Goal: Task Accomplishment & Management: Use online tool/utility

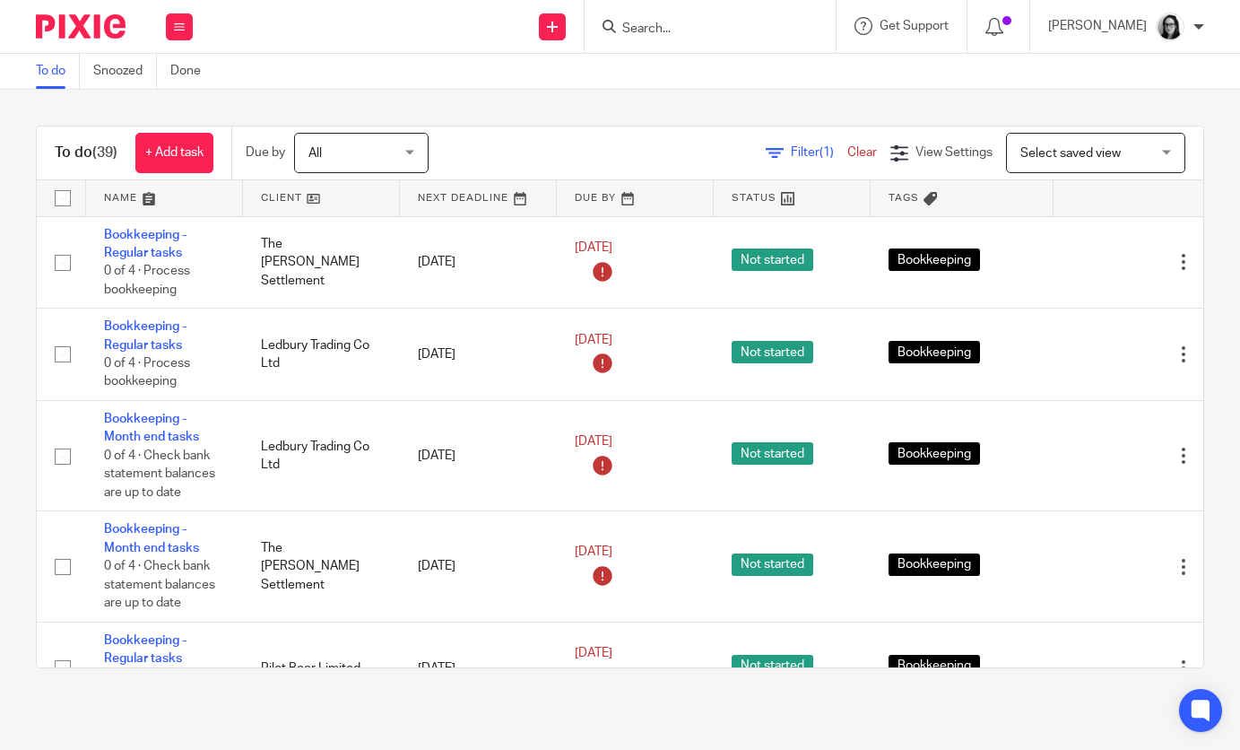
click at [829, 156] on span "(1)" at bounding box center [827, 152] width 14 height 13
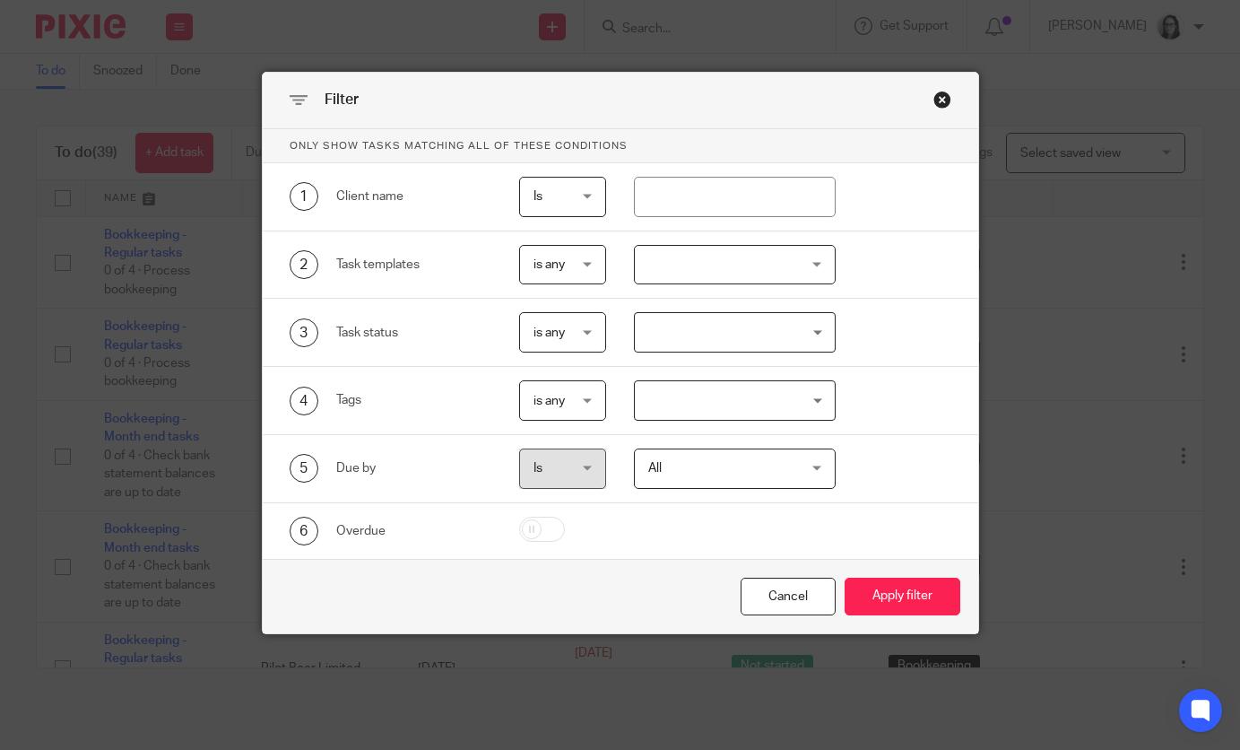
click at [690, 400] on input "Search for option" at bounding box center [731, 400] width 188 height 31
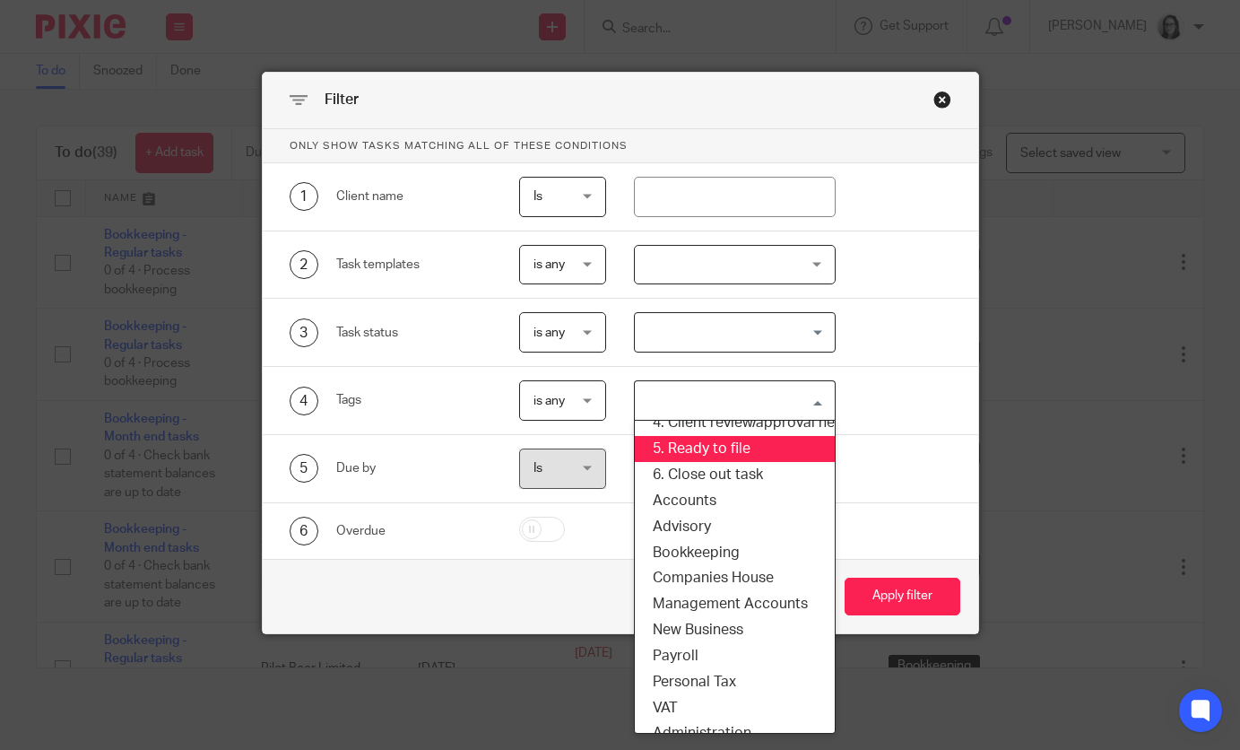
scroll to position [125, 0]
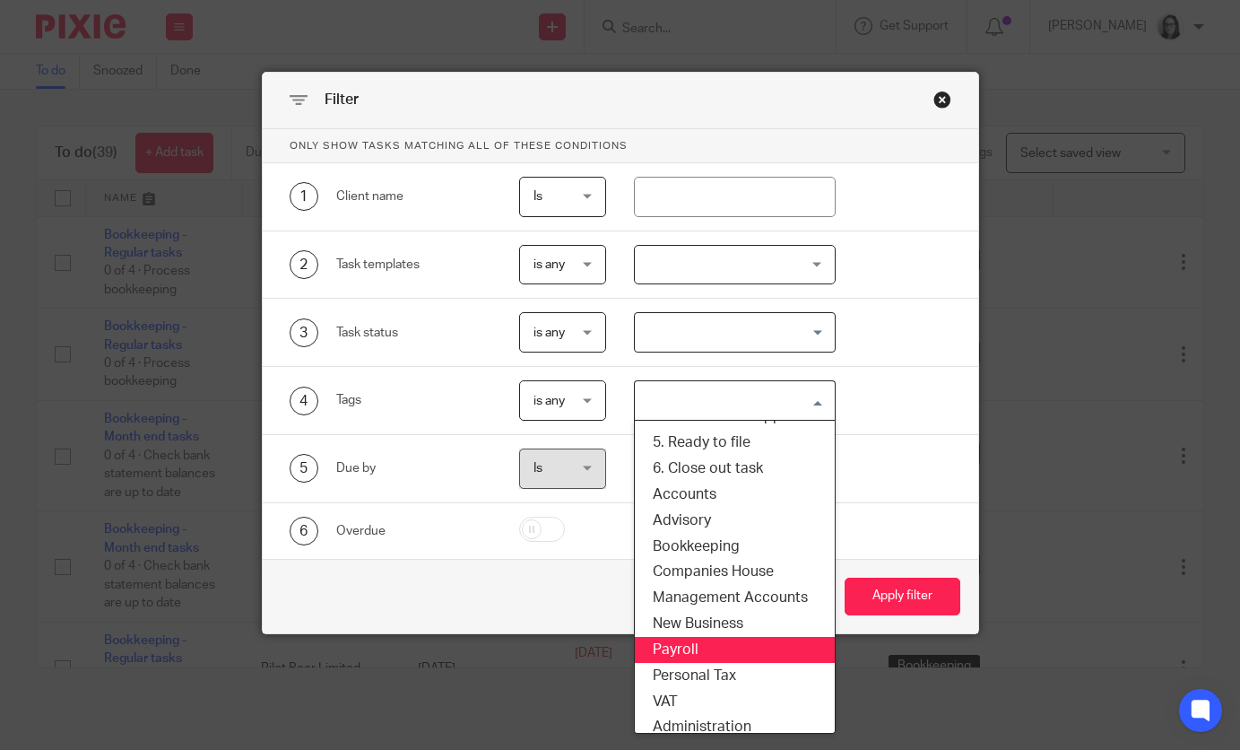
click at [676, 657] on li "Payroll" at bounding box center [735, 650] width 200 height 26
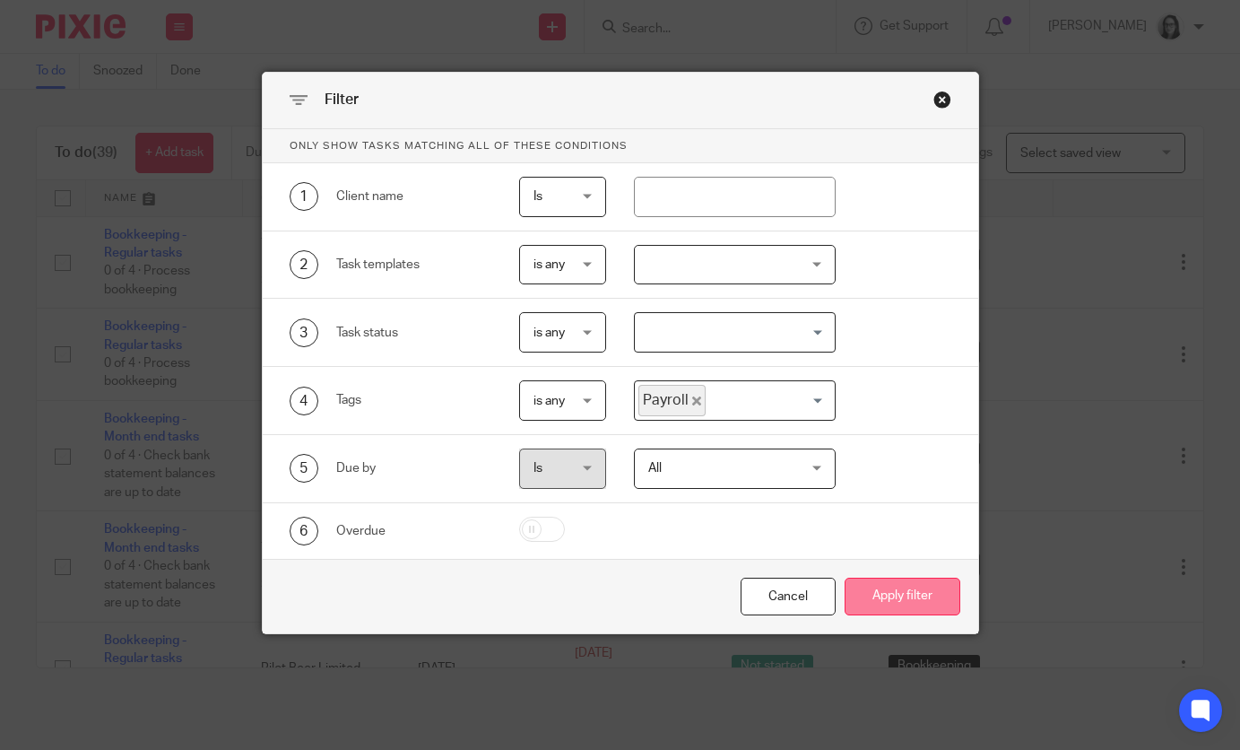
click at [852, 589] on button "Apply filter" at bounding box center [903, 596] width 116 height 39
click at [881, 604] on button "Apply filter" at bounding box center [903, 596] width 116 height 39
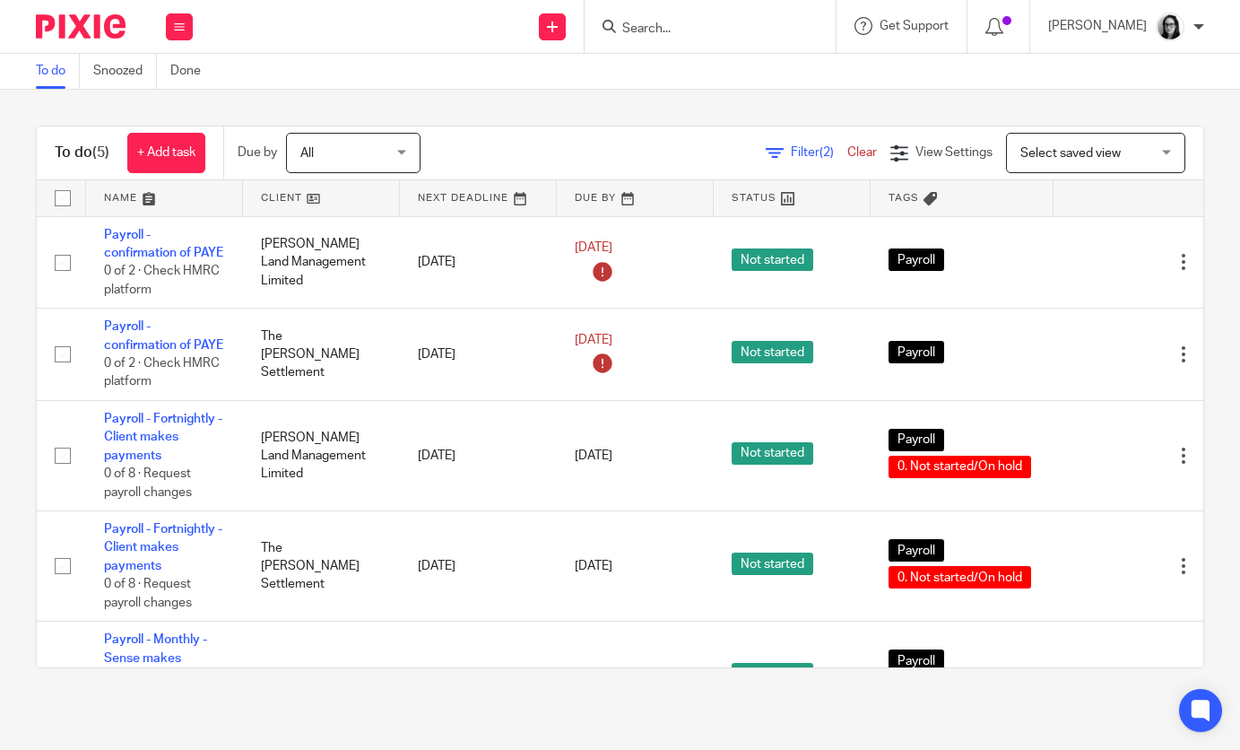
click at [802, 159] on span "Filter (2)" at bounding box center [819, 152] width 56 height 13
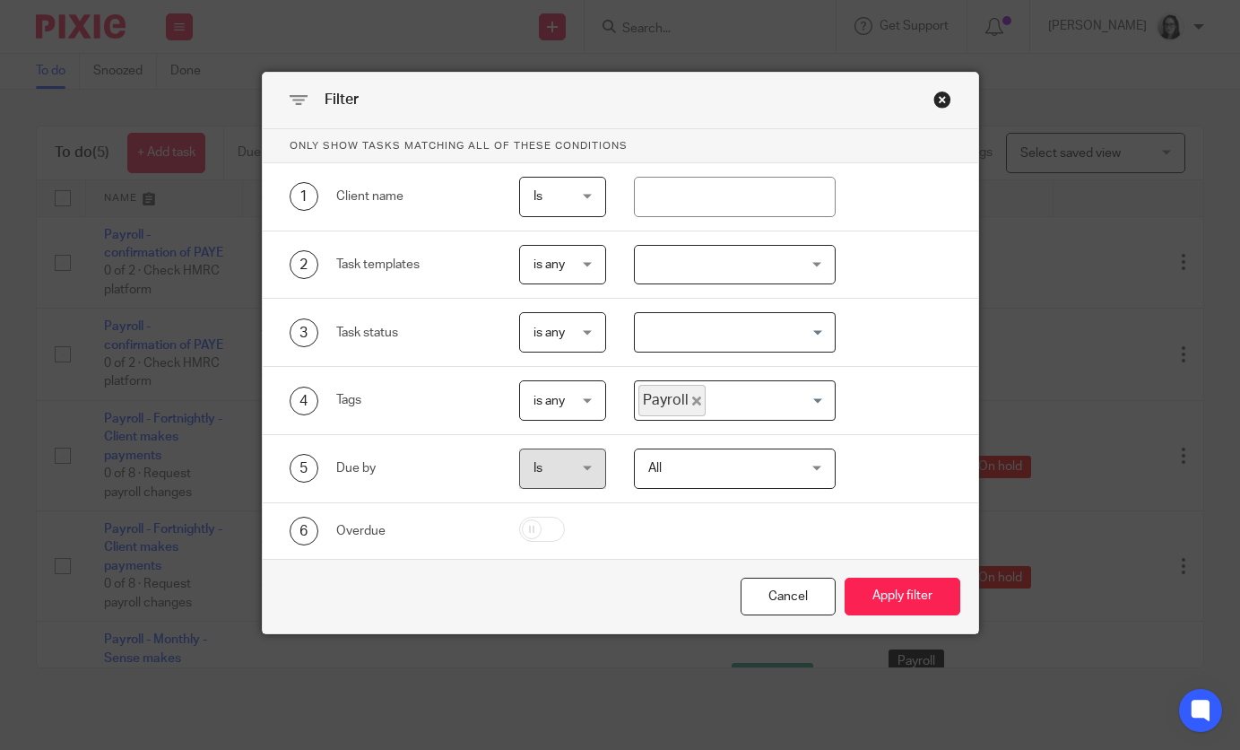
click at [698, 397] on icon "Deselect Payroll" at bounding box center [696, 400] width 9 height 9
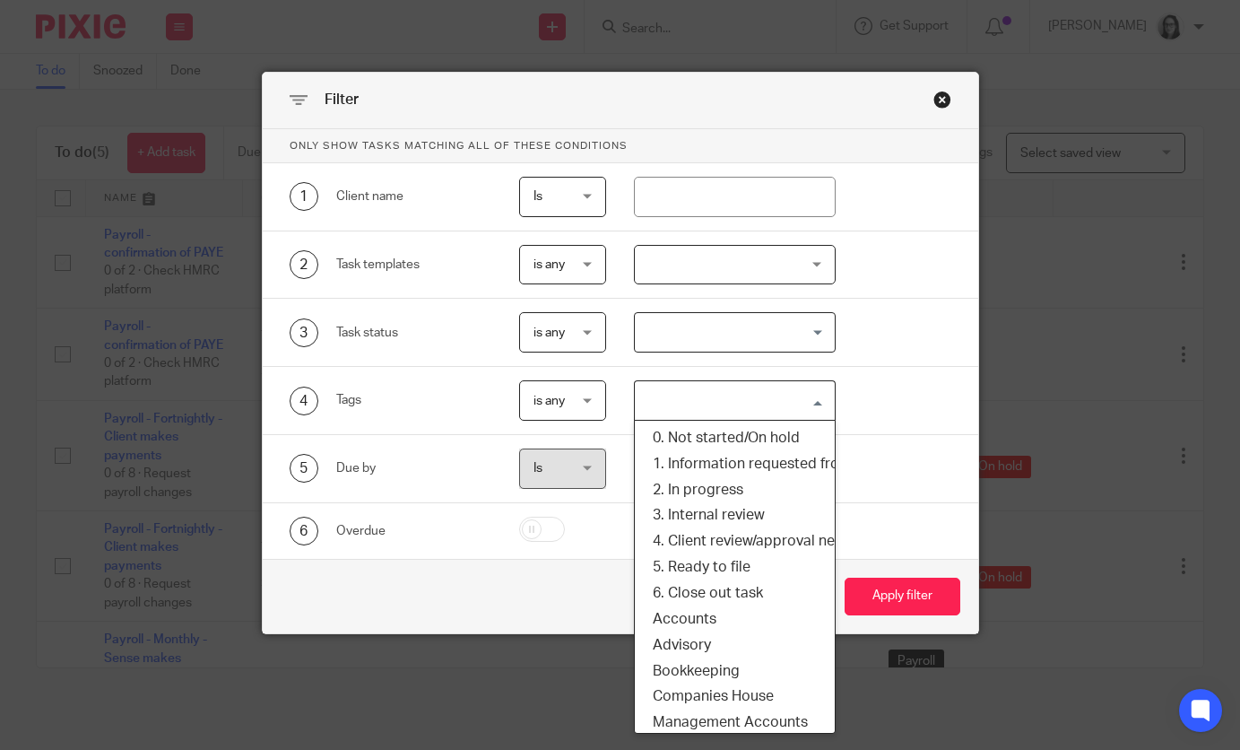
click at [698, 402] on input "Search for option" at bounding box center [731, 400] width 188 height 31
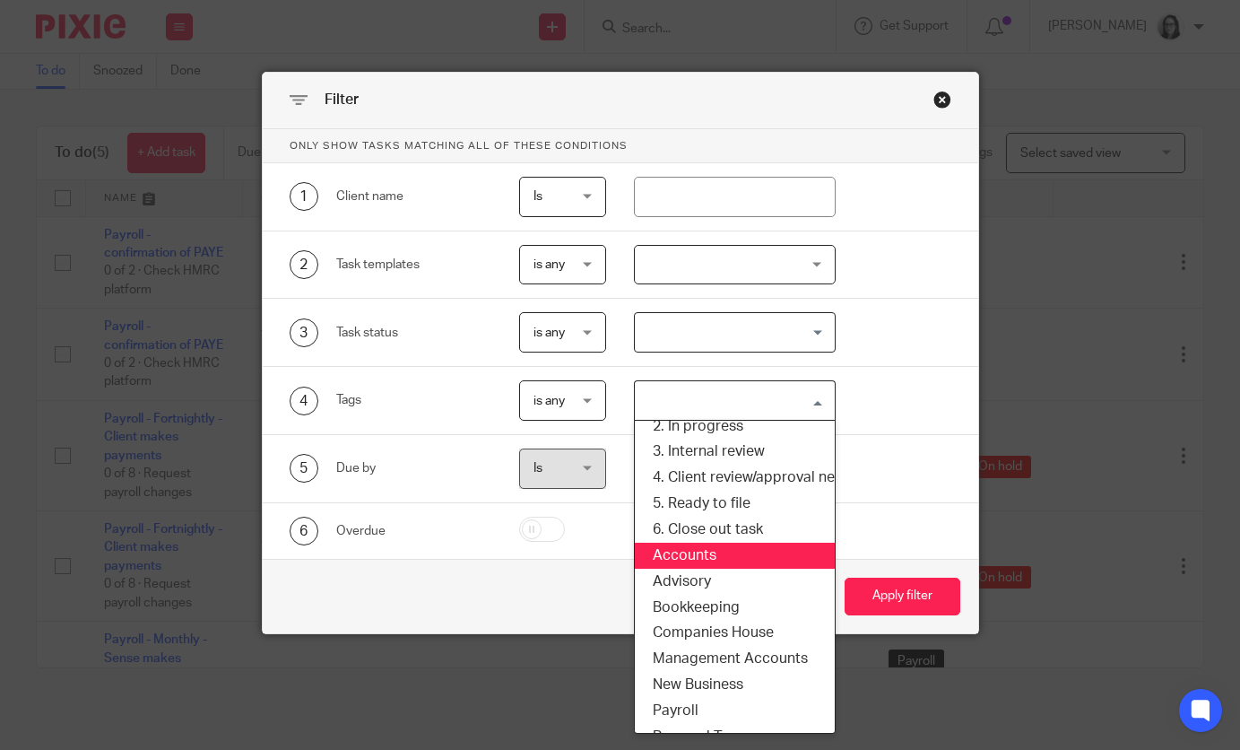
scroll to position [66, 0]
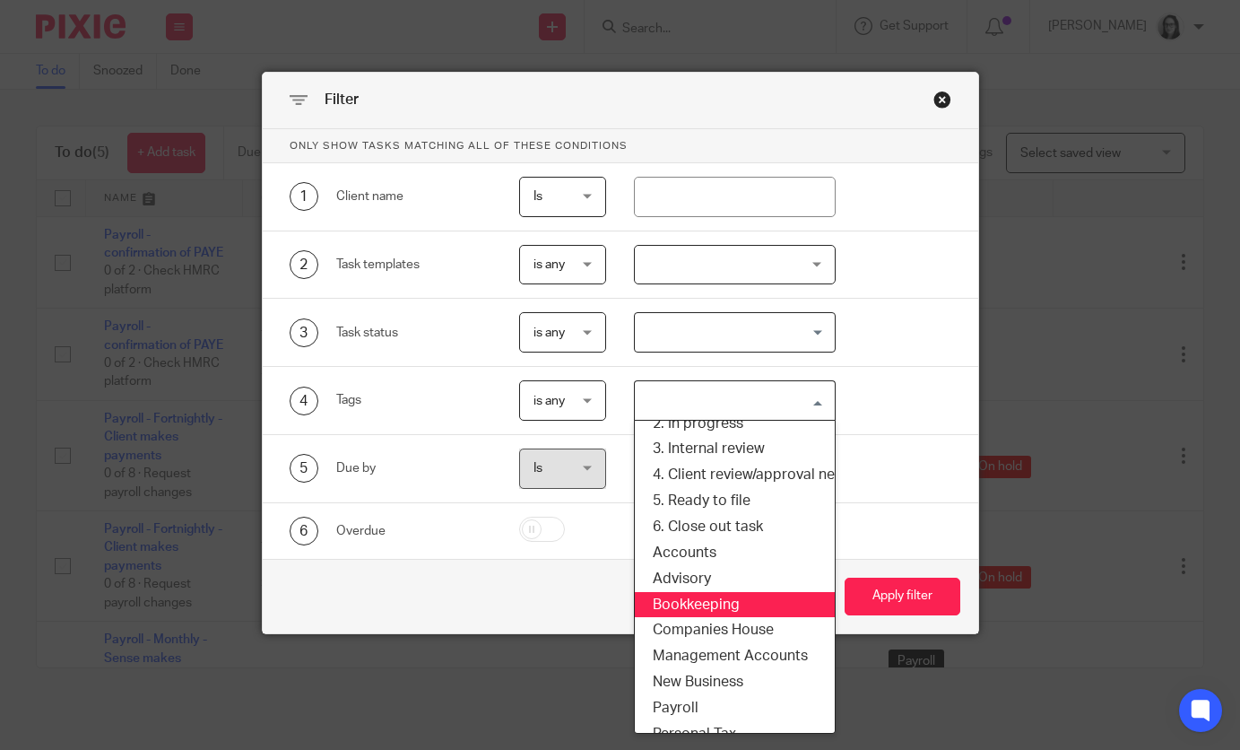
click at [718, 606] on li "Bookkeeping" at bounding box center [735, 605] width 200 height 26
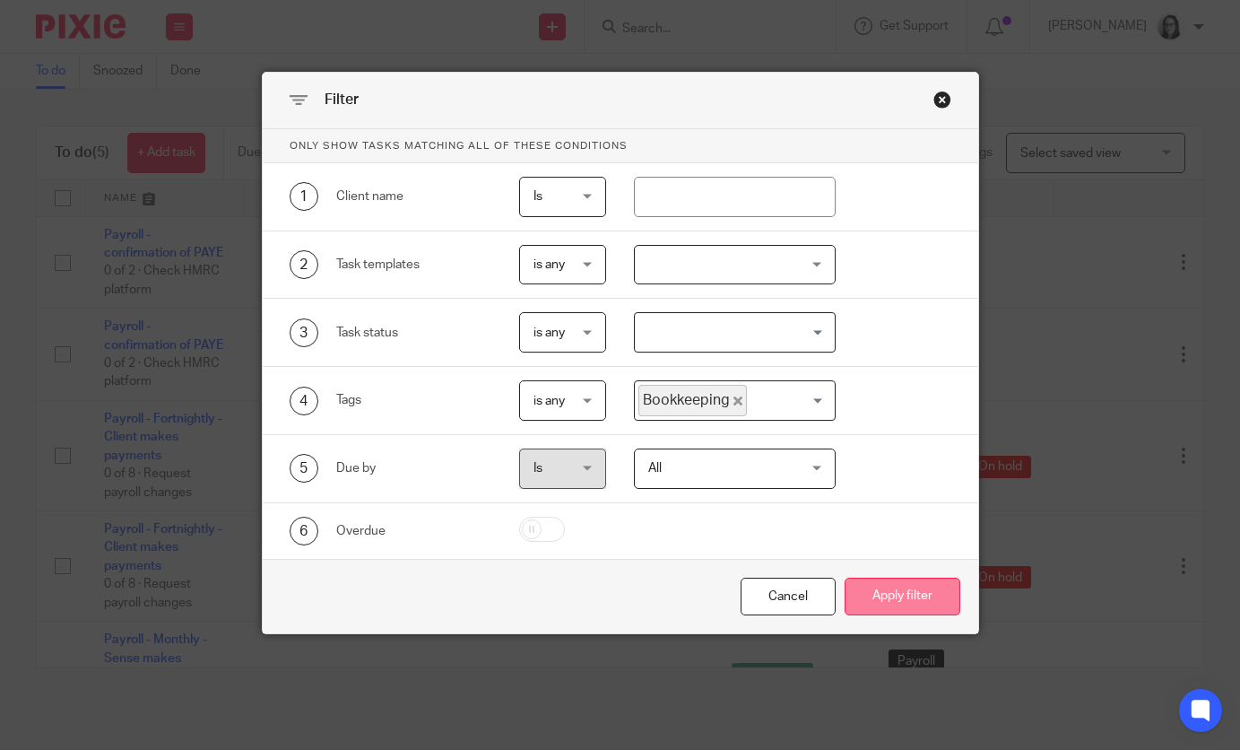
click at [869, 590] on button "Apply filter" at bounding box center [903, 596] width 116 height 39
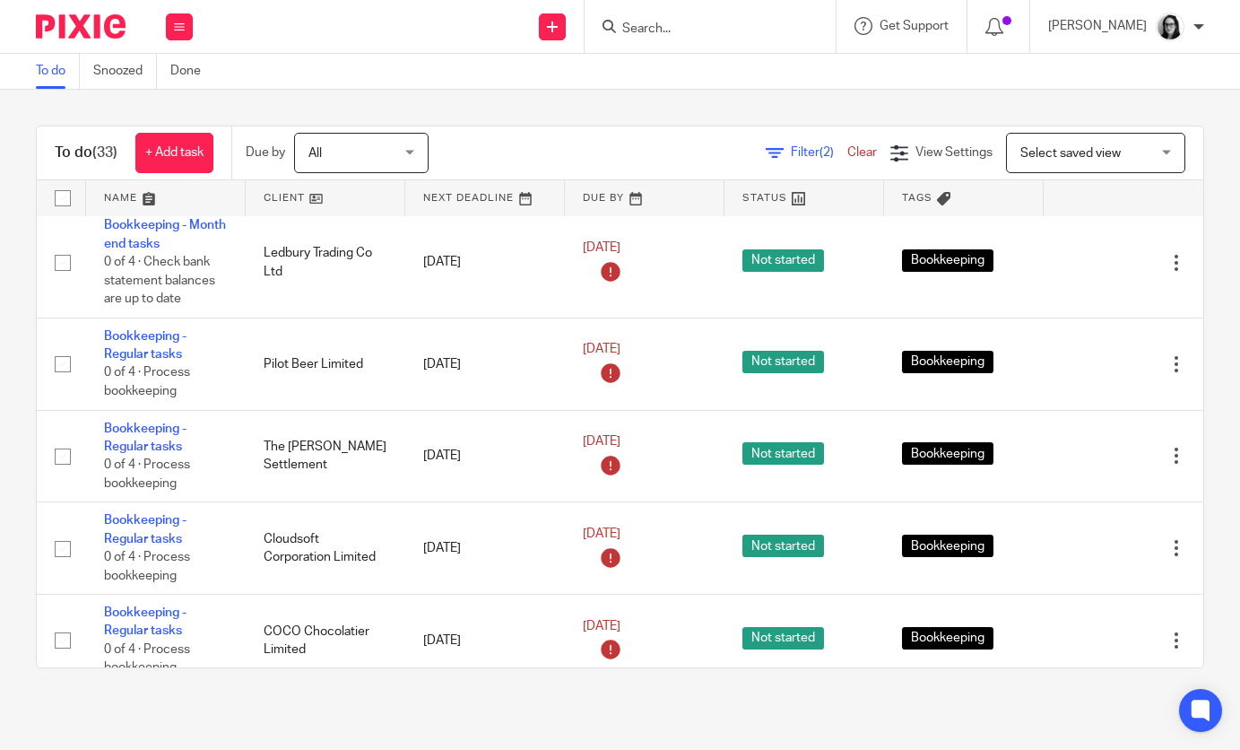
scroll to position [305, 0]
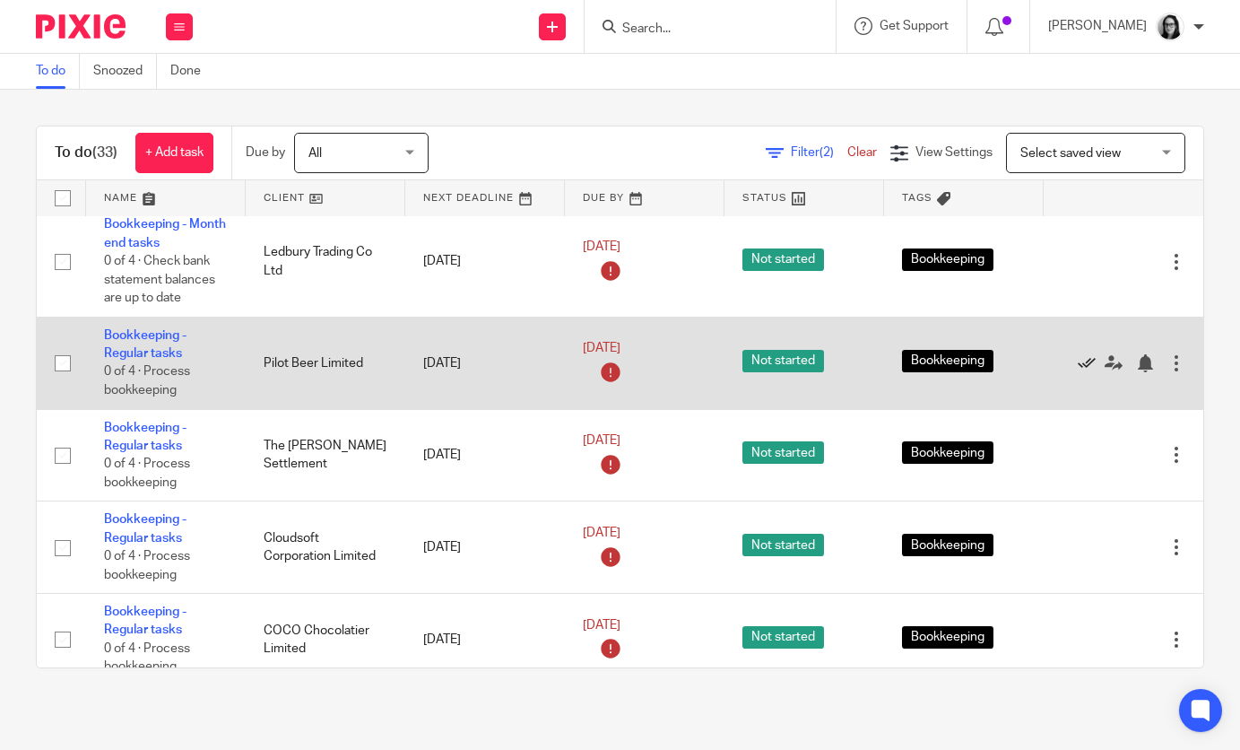
click at [1086, 370] on icon at bounding box center [1087, 363] width 18 height 18
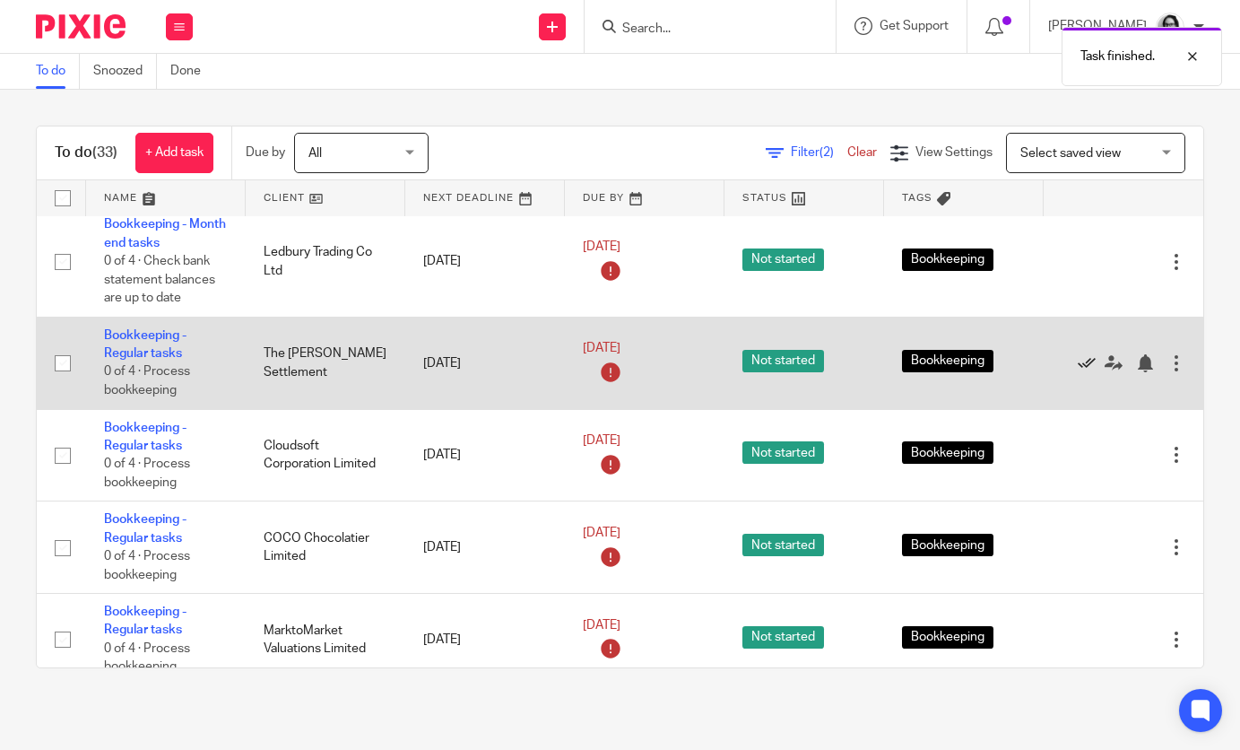
scroll to position [0, 0]
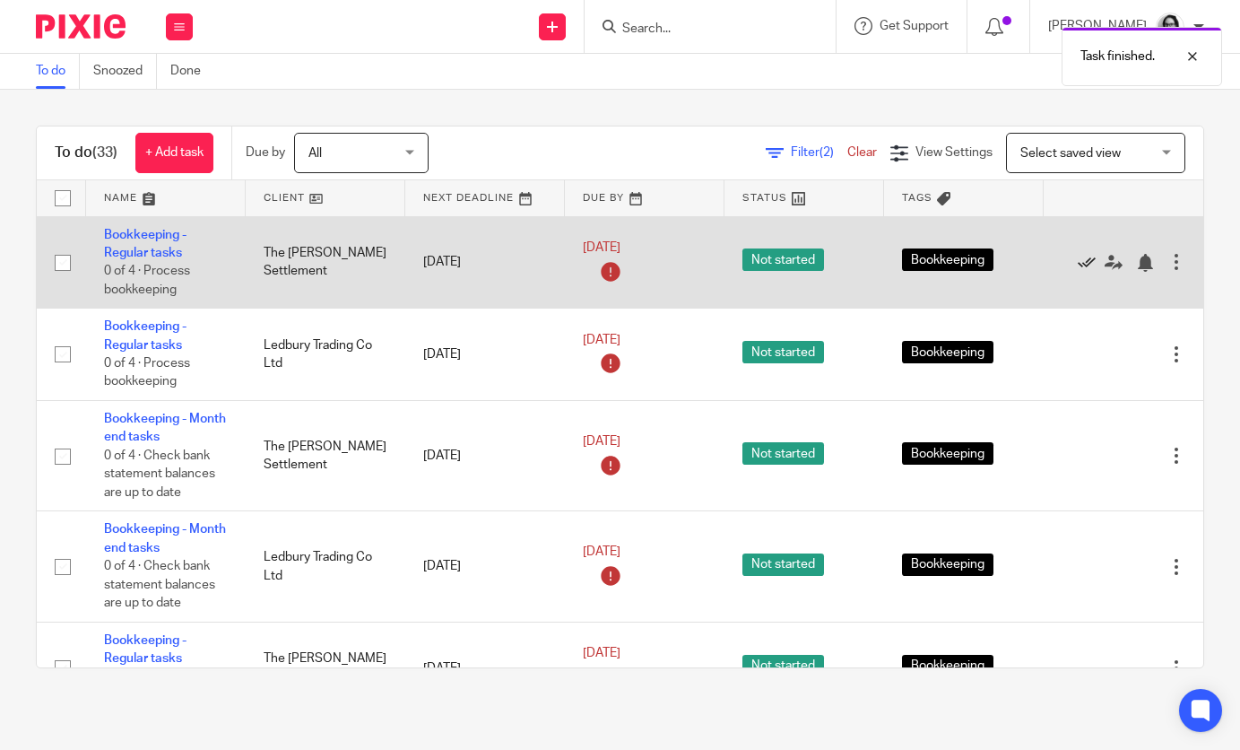
click at [1080, 262] on icon at bounding box center [1087, 263] width 18 height 18
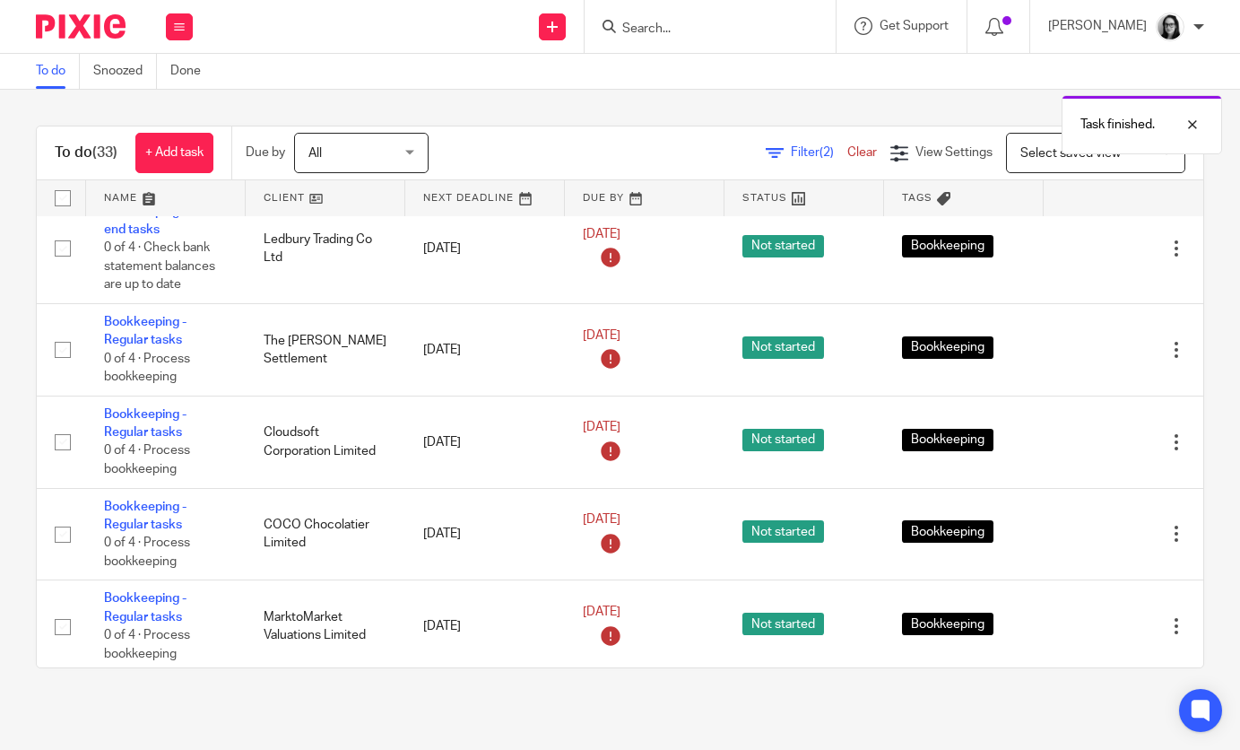
scroll to position [243, 0]
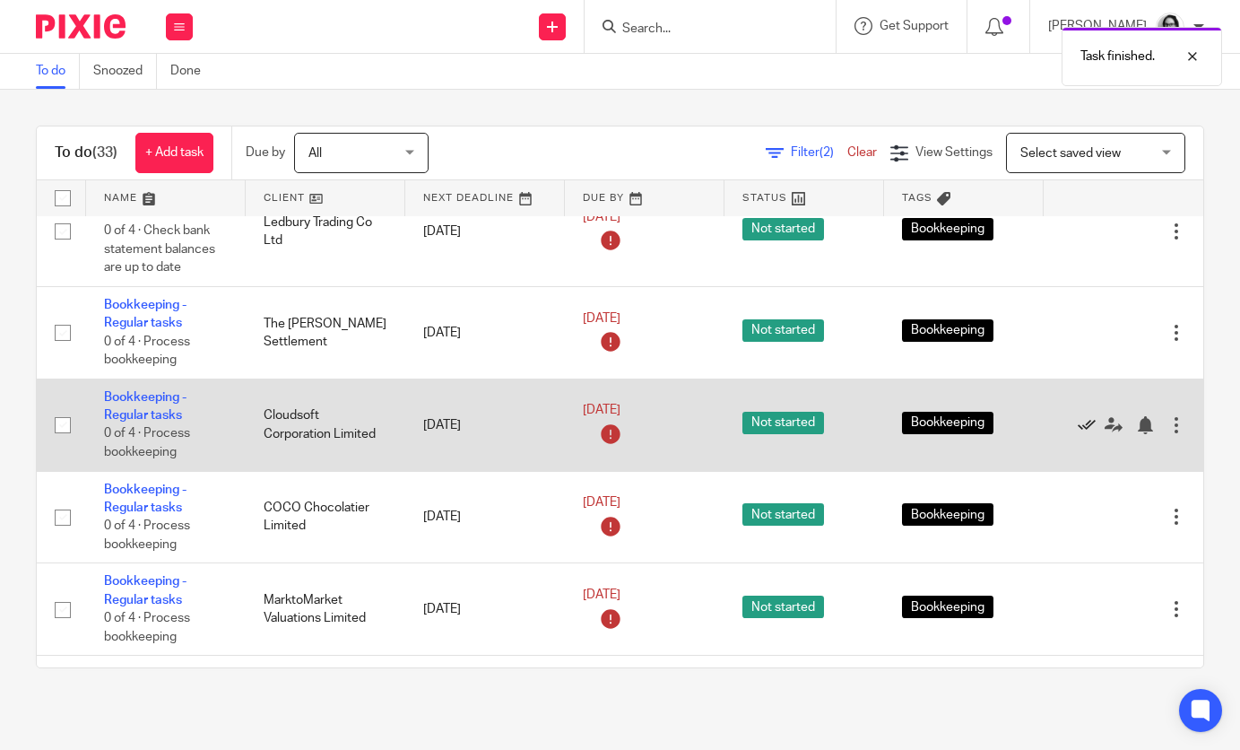
click at [1083, 434] on icon at bounding box center [1087, 425] width 18 height 18
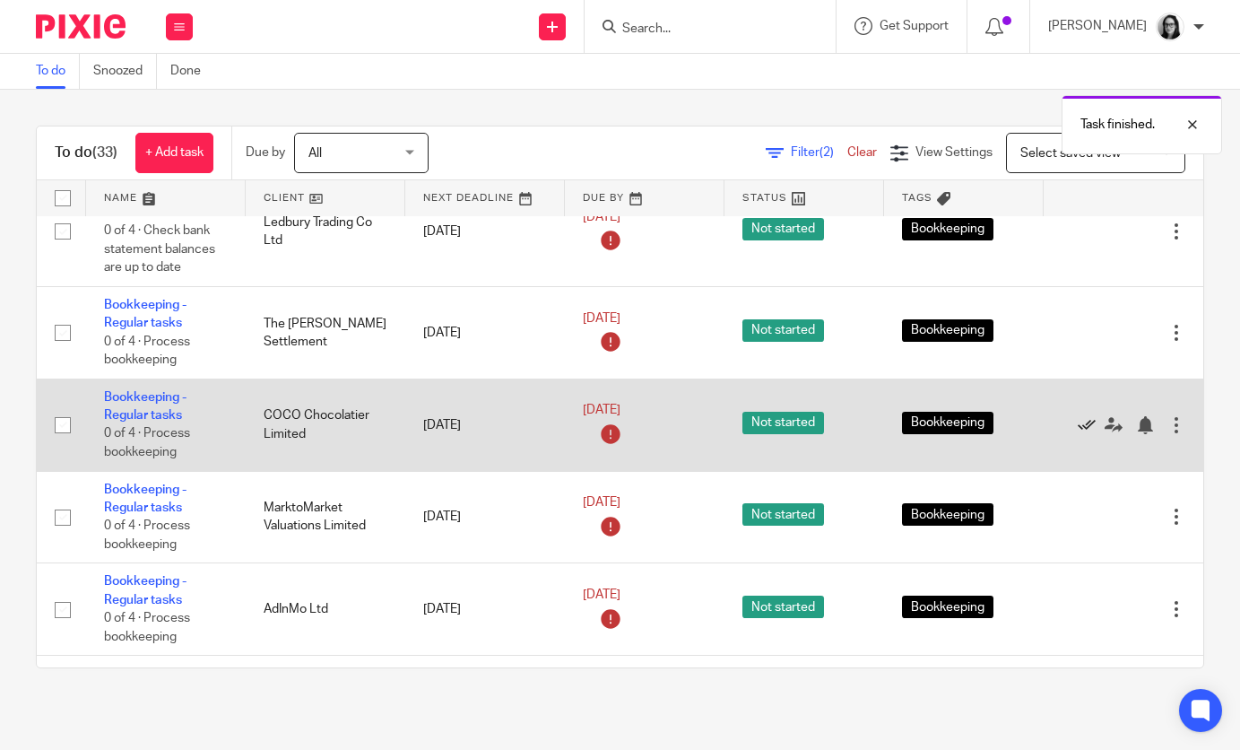
click at [1083, 434] on icon at bounding box center [1087, 425] width 18 height 18
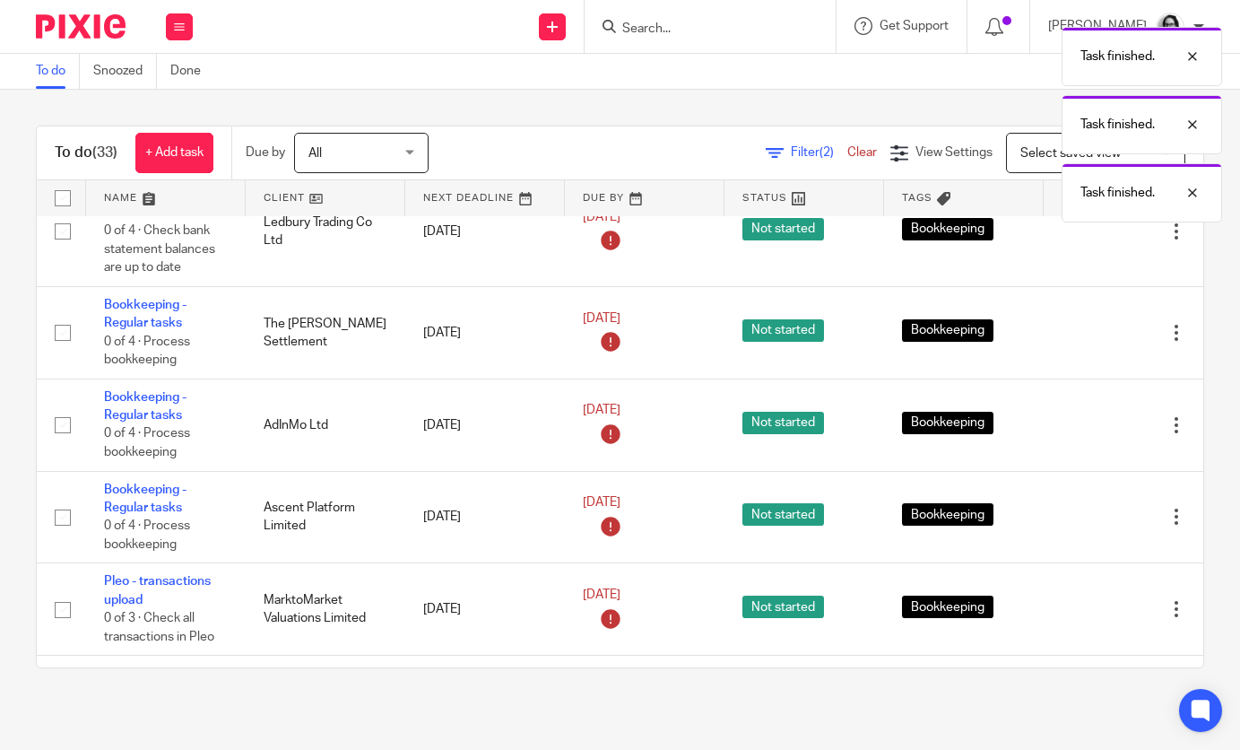
click at [1083, 434] on icon at bounding box center [1087, 425] width 18 height 18
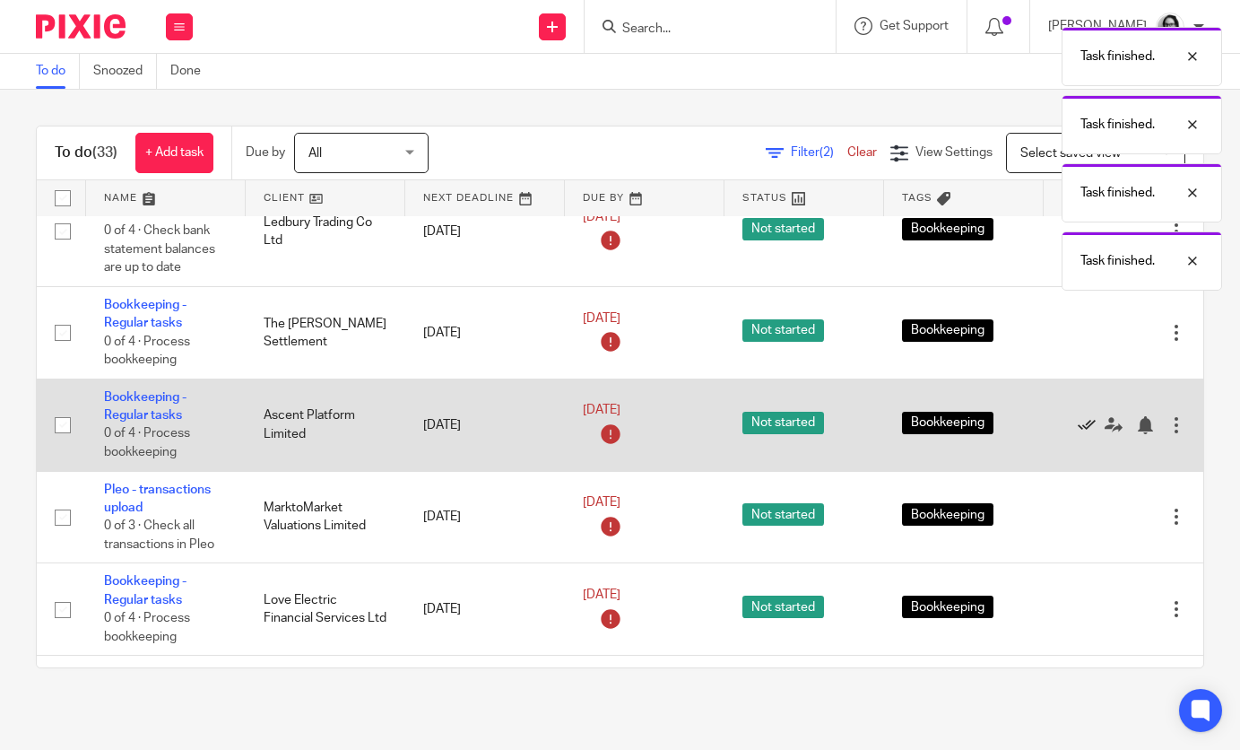
click at [1083, 434] on icon at bounding box center [1087, 425] width 18 height 18
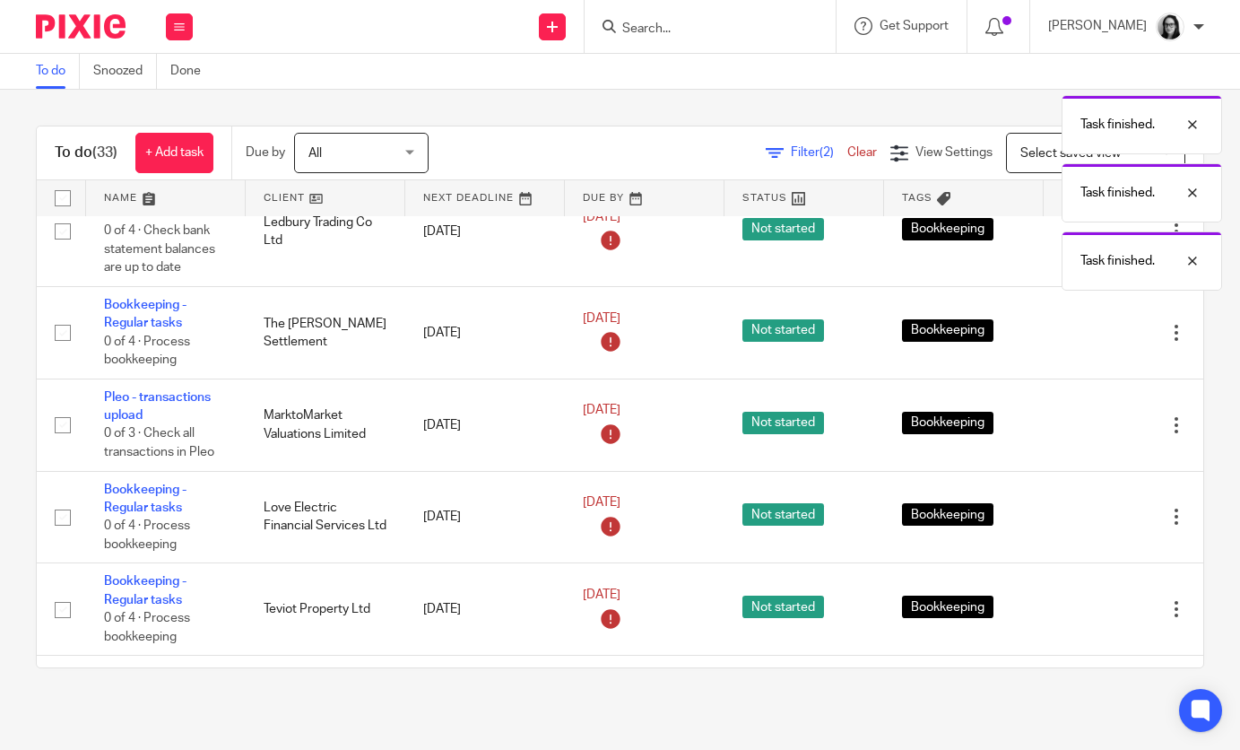
click at [1083, 434] on icon at bounding box center [1087, 425] width 18 height 18
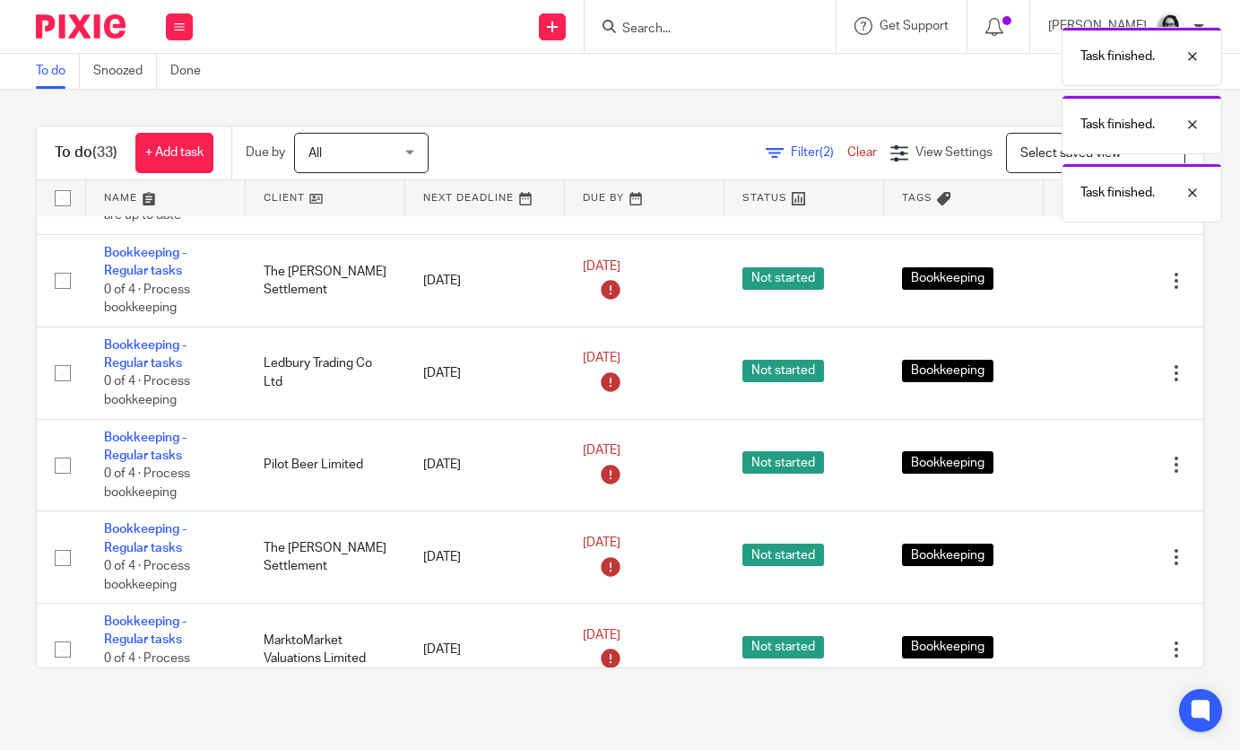
scroll to position [296, 0]
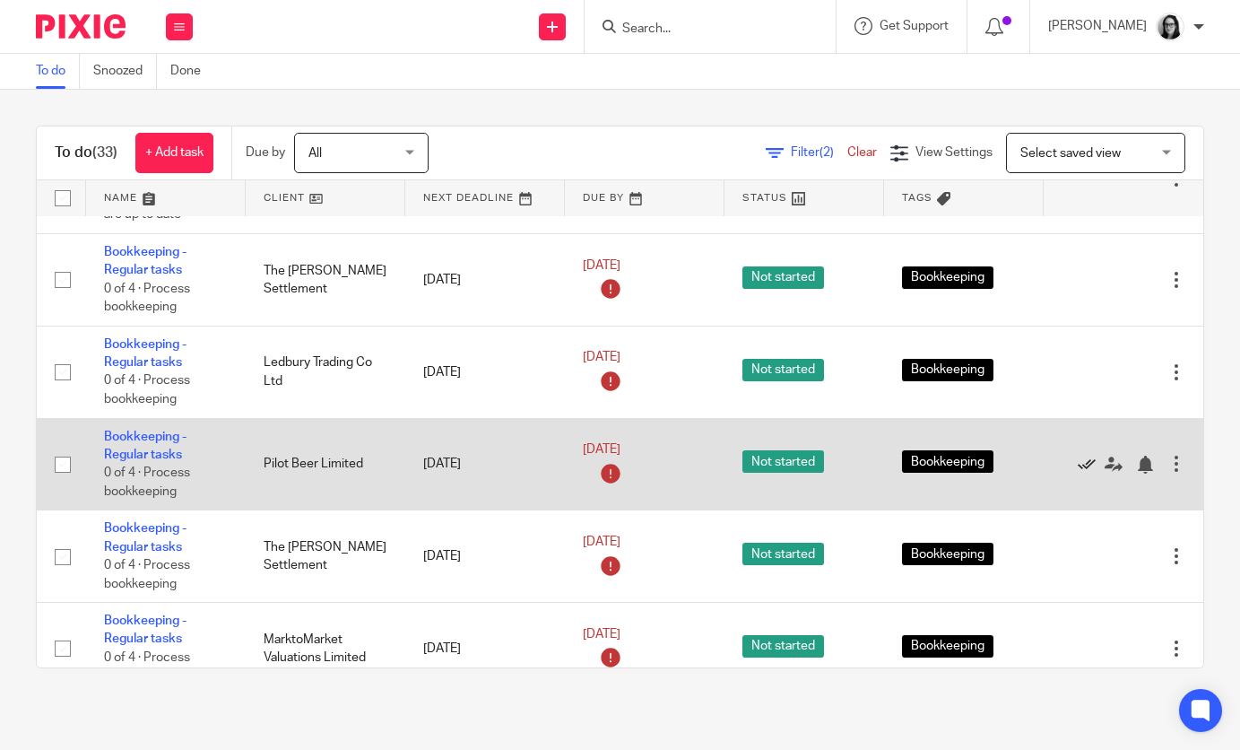
click at [1080, 473] on icon at bounding box center [1087, 465] width 18 height 18
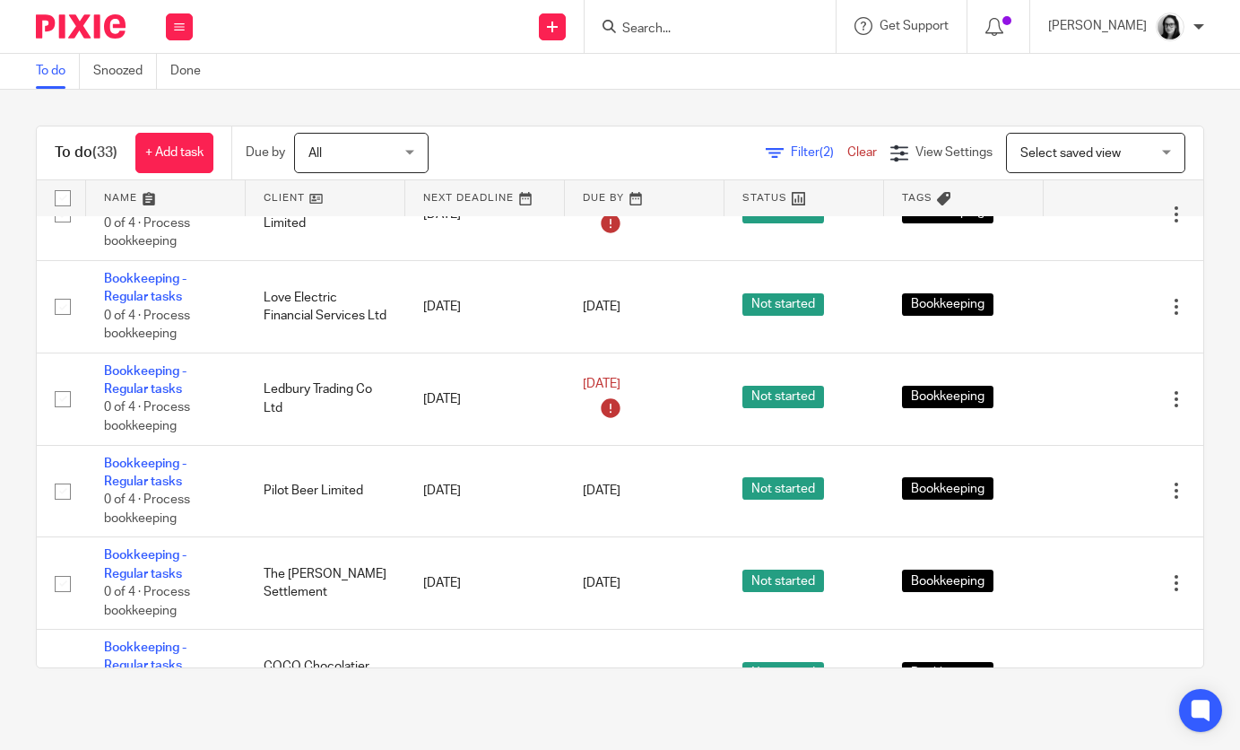
scroll to position [1100, 0]
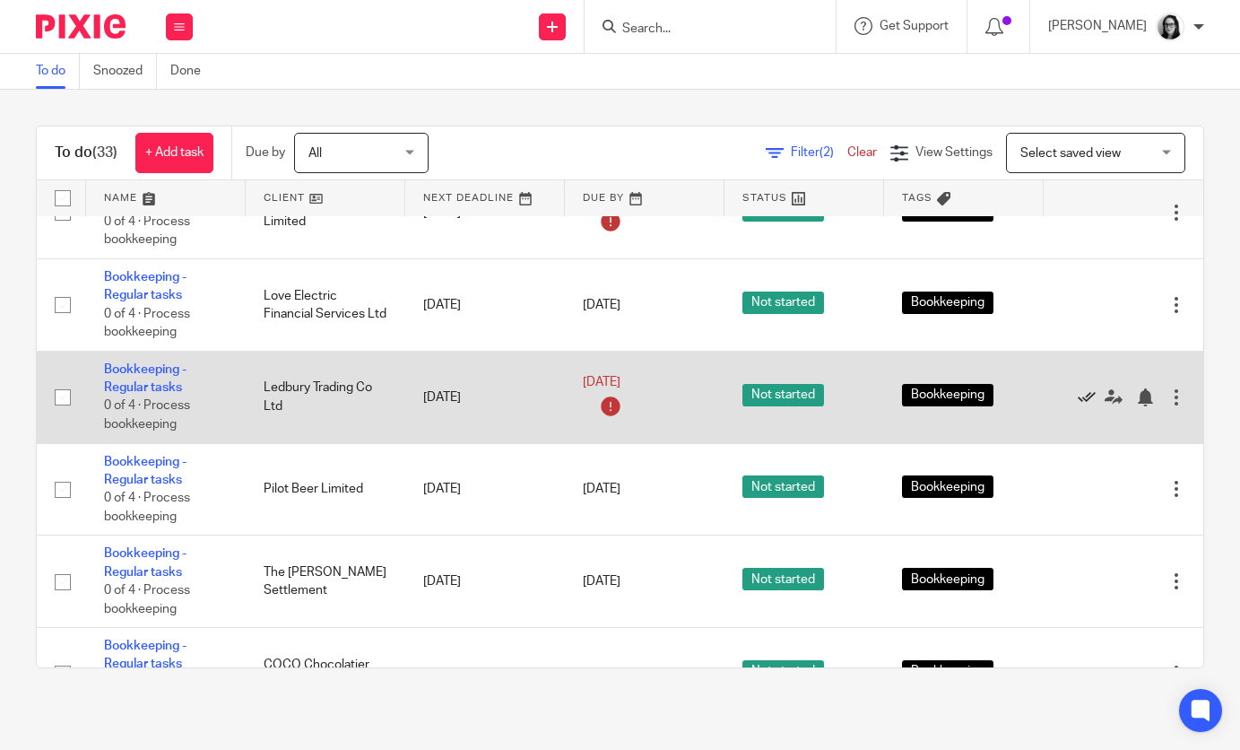
click at [1079, 406] on icon at bounding box center [1087, 397] width 18 height 18
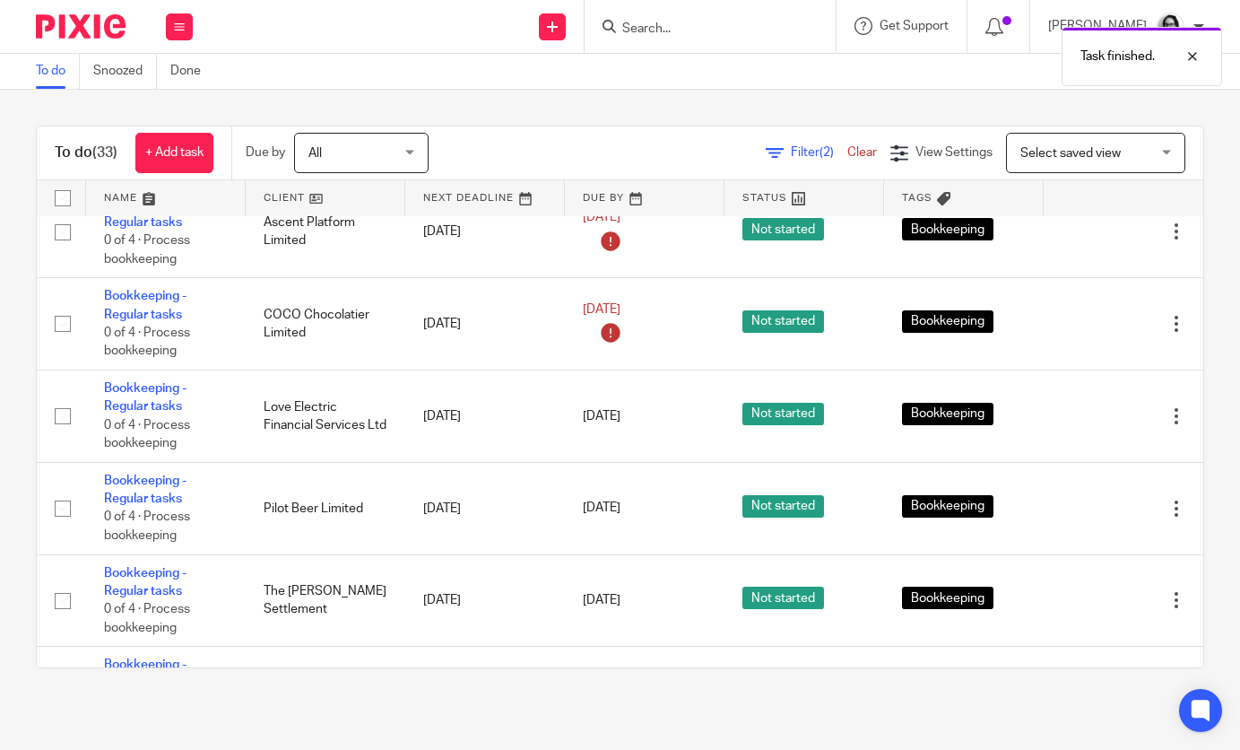
scroll to position [988, 0]
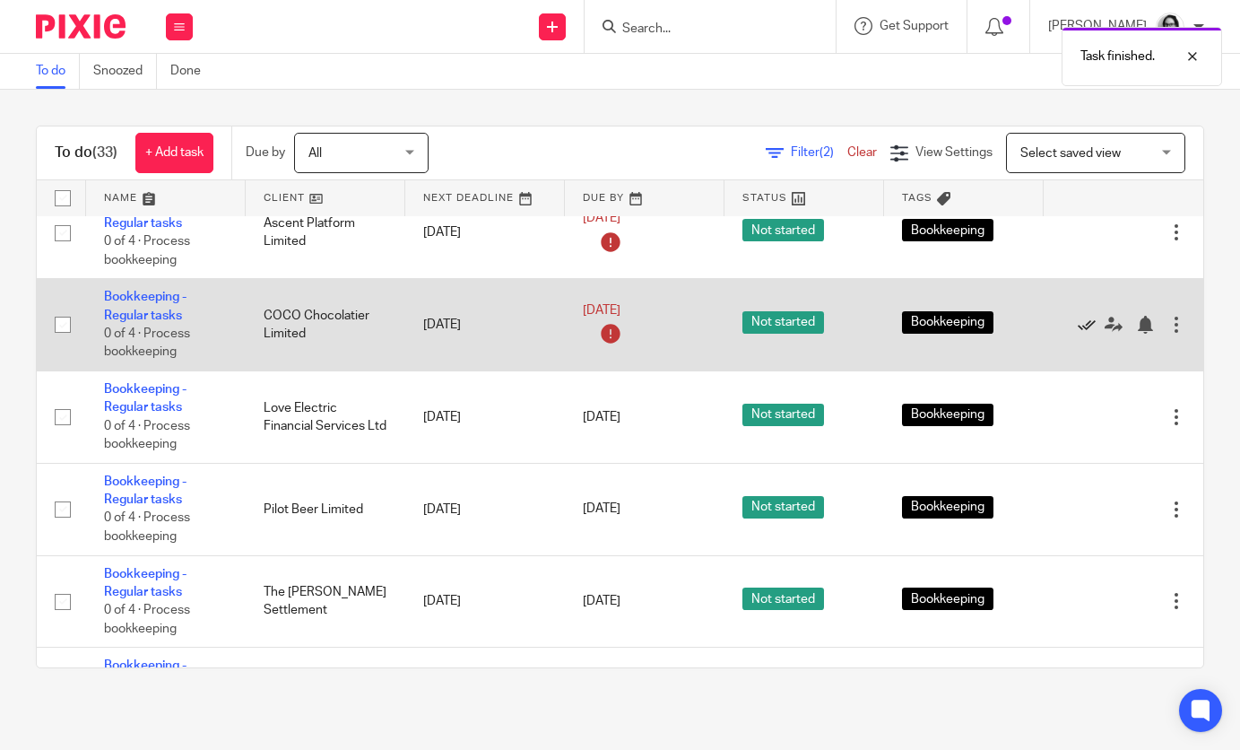
click at [1086, 334] on icon at bounding box center [1087, 325] width 18 height 18
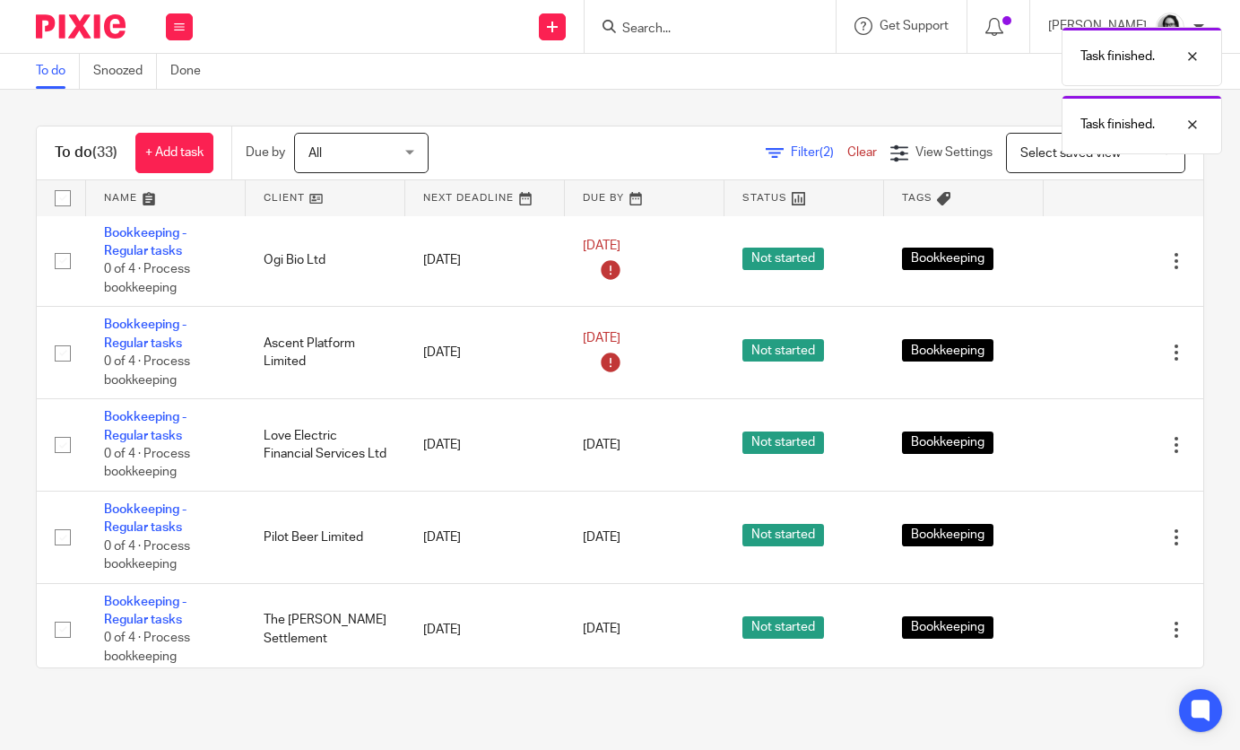
scroll to position [855, 0]
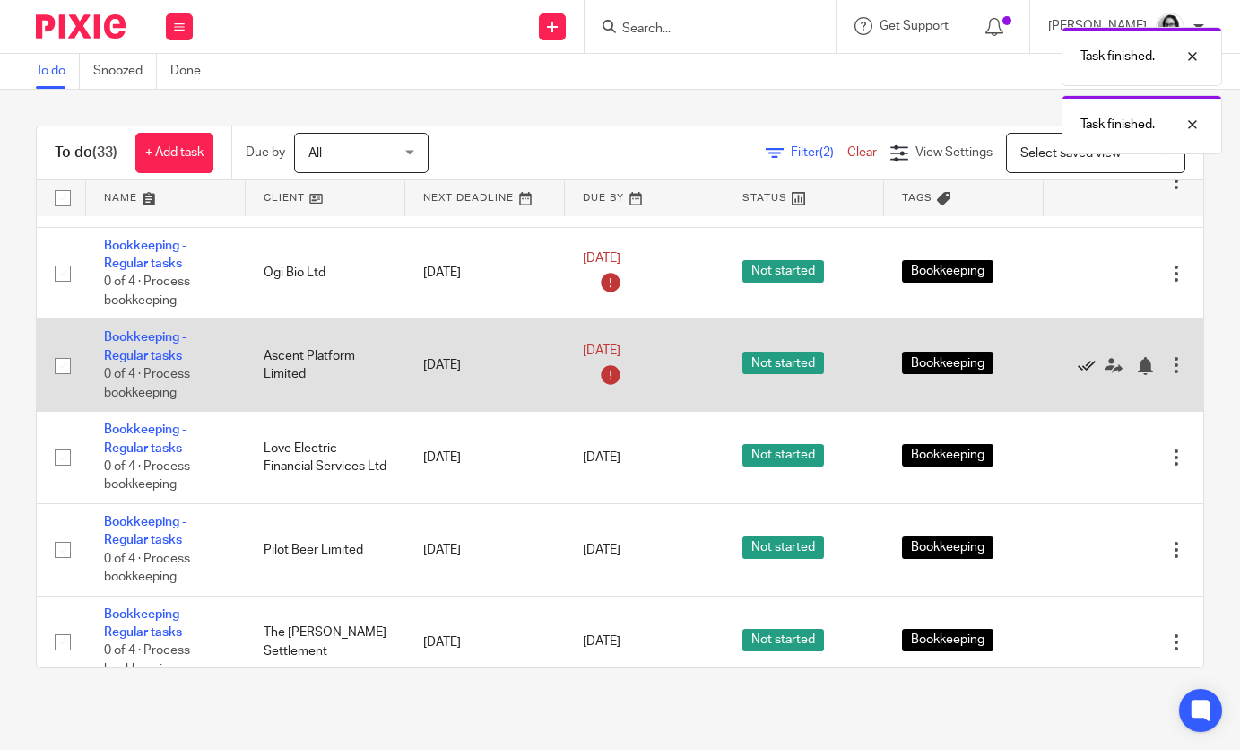
click at [1086, 375] on icon at bounding box center [1087, 366] width 18 height 18
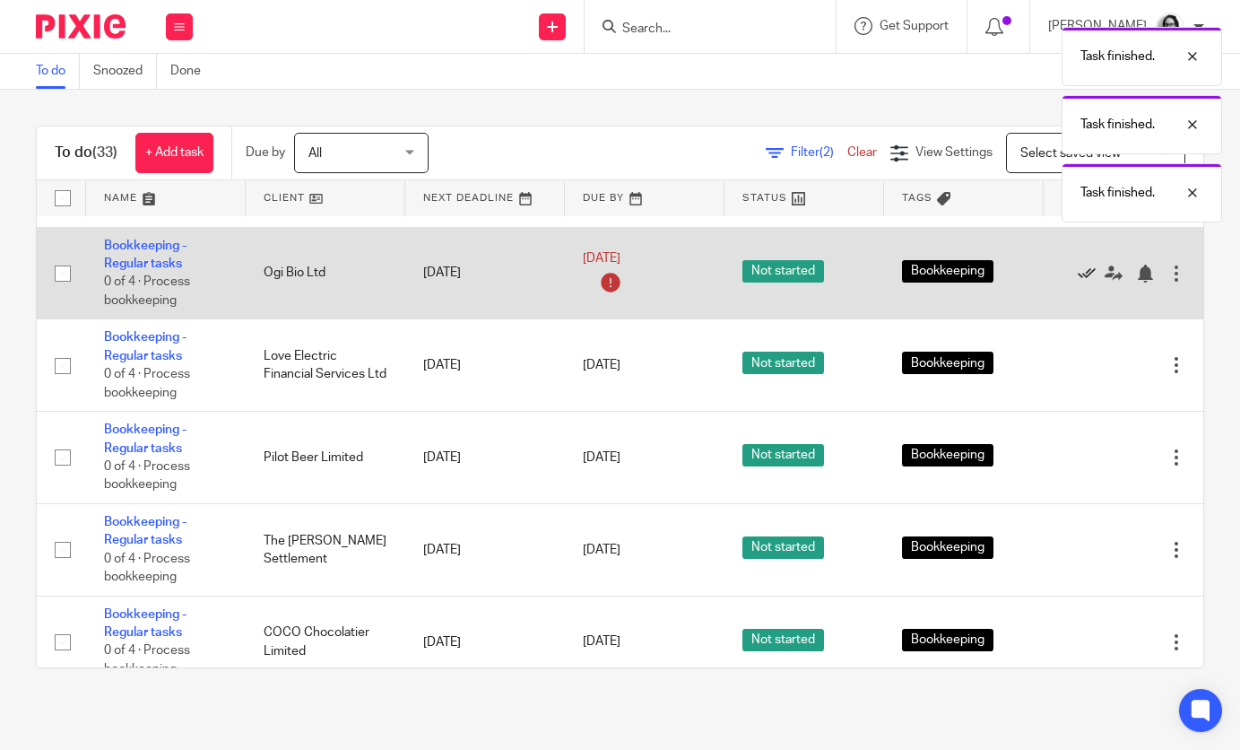
click at [1082, 282] on icon at bounding box center [1087, 274] width 18 height 18
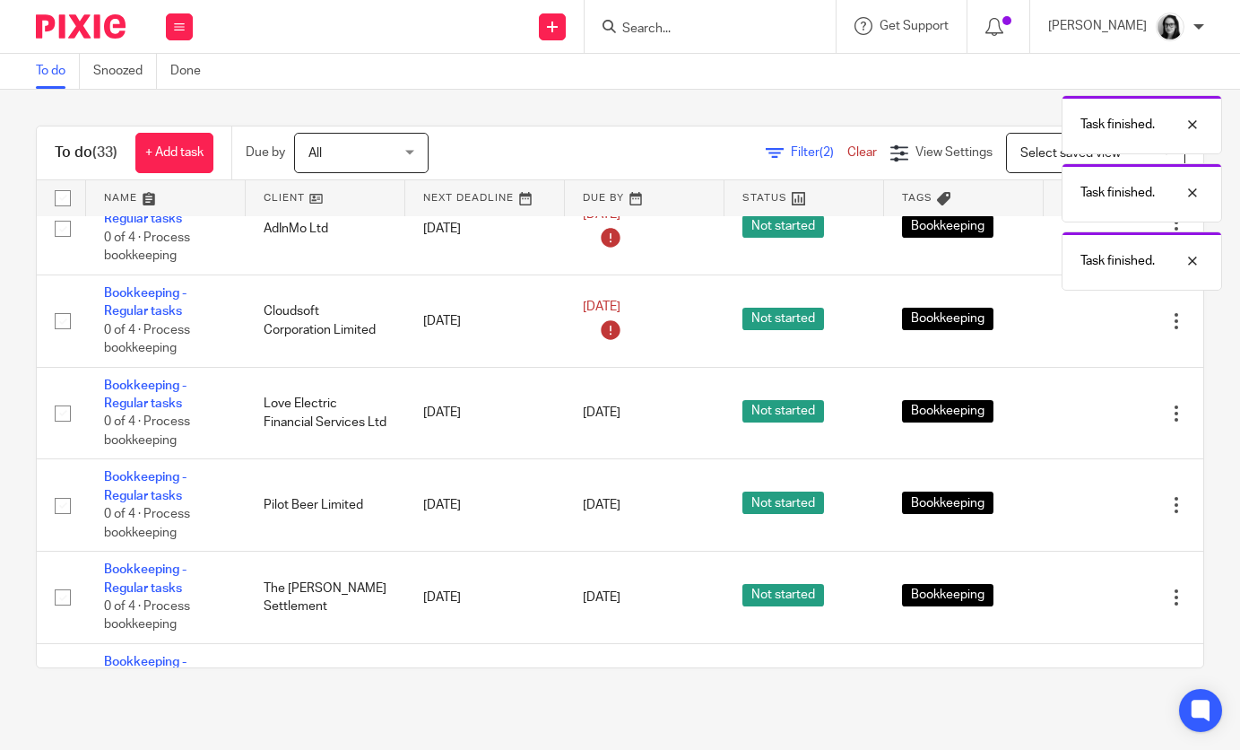
scroll to position [697, 0]
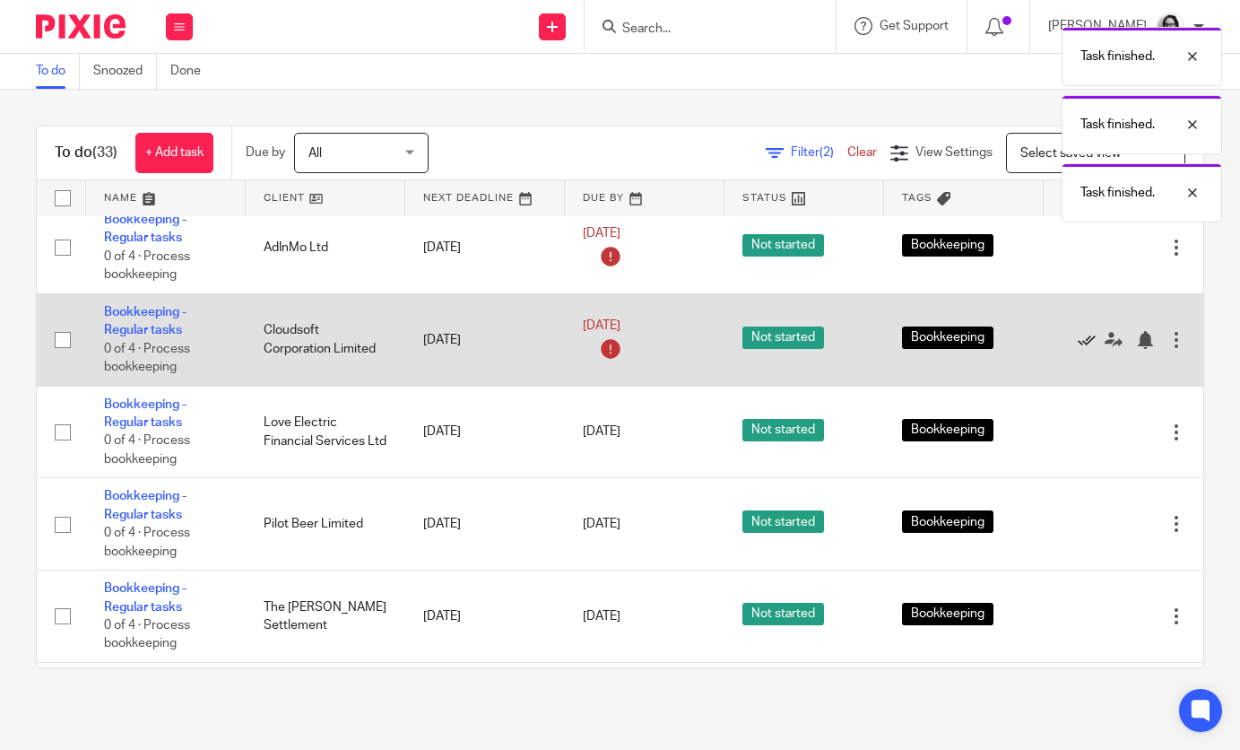
click at [1088, 349] on icon at bounding box center [1087, 340] width 18 height 18
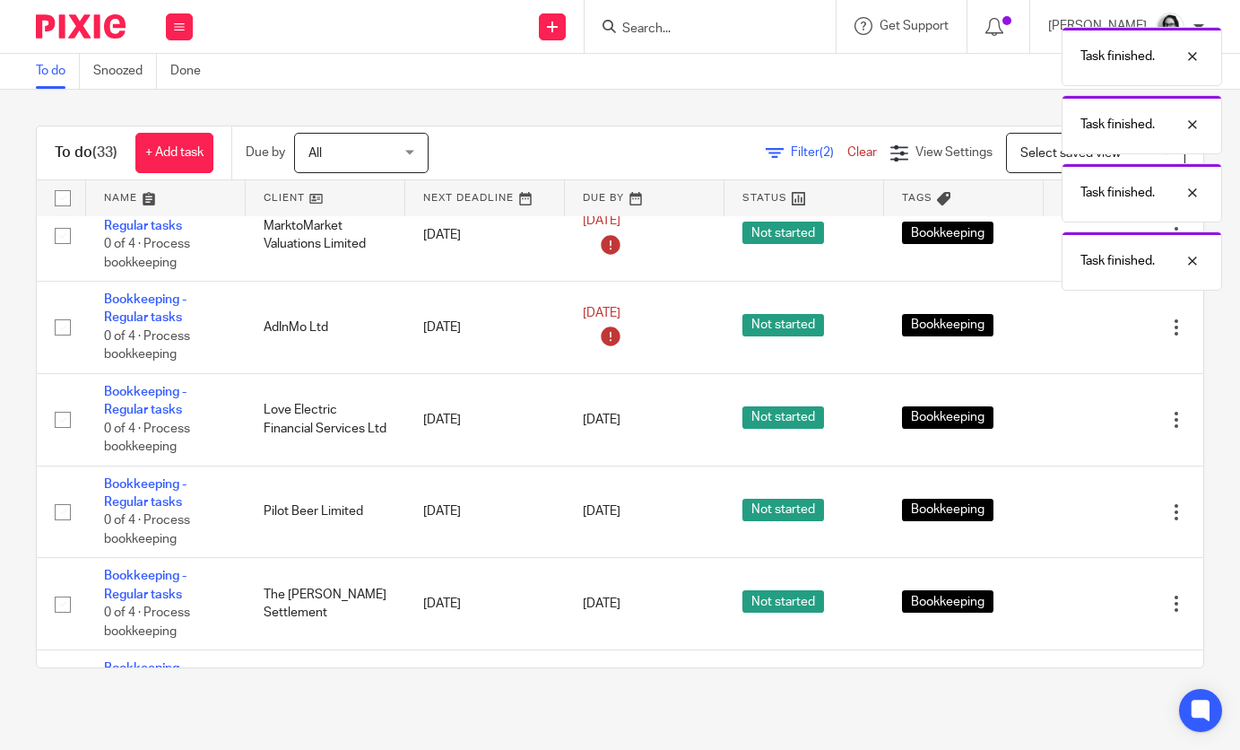
scroll to position [596, 0]
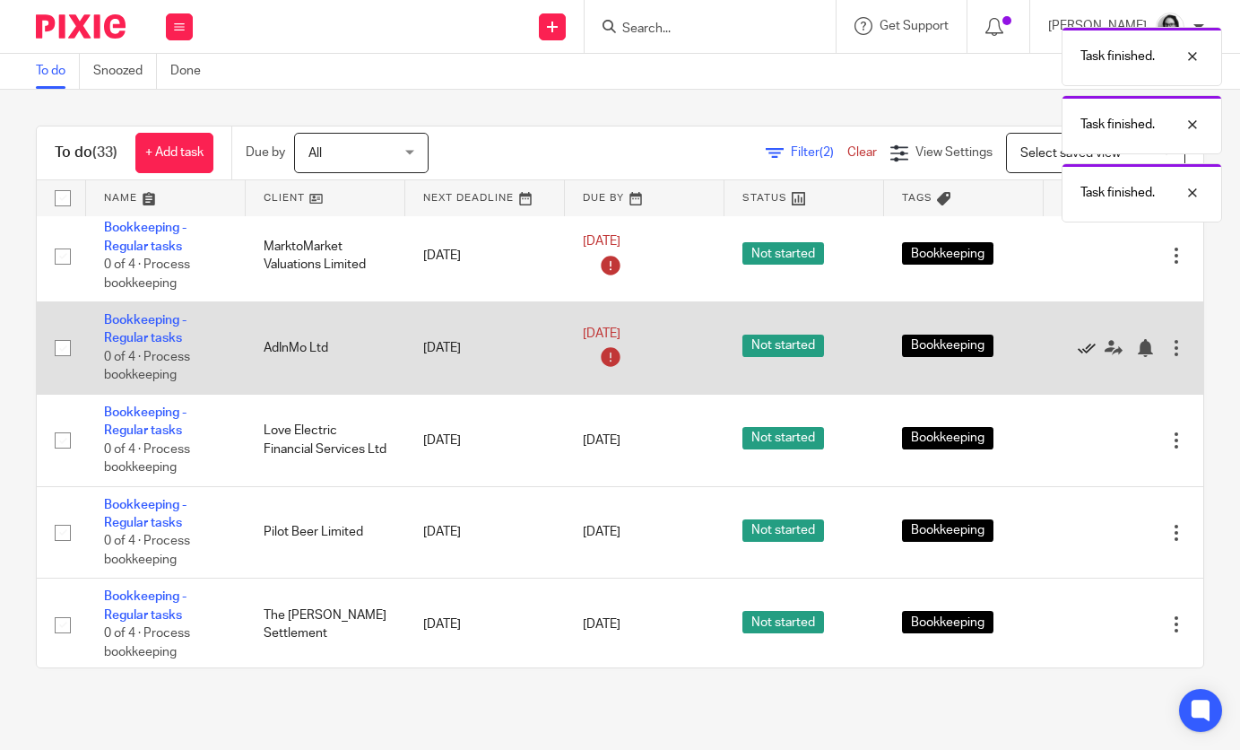
click at [1088, 357] on icon at bounding box center [1087, 348] width 18 height 18
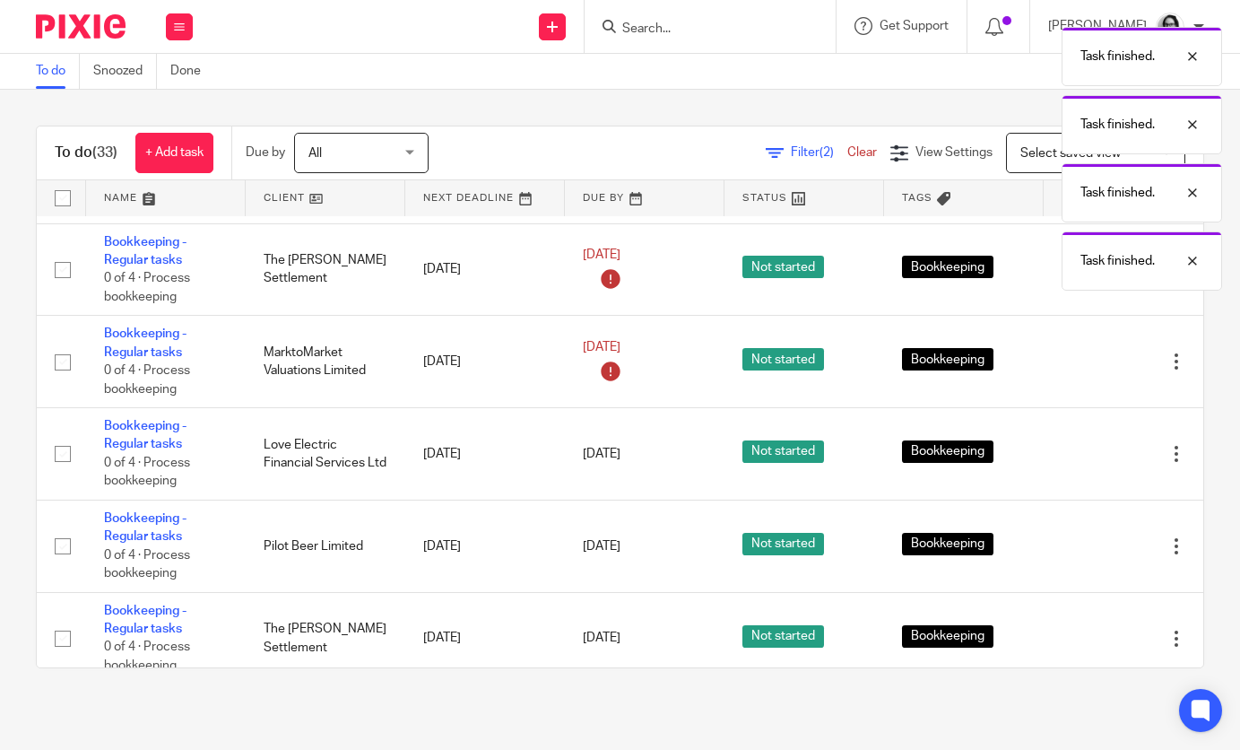
scroll to position [486, 0]
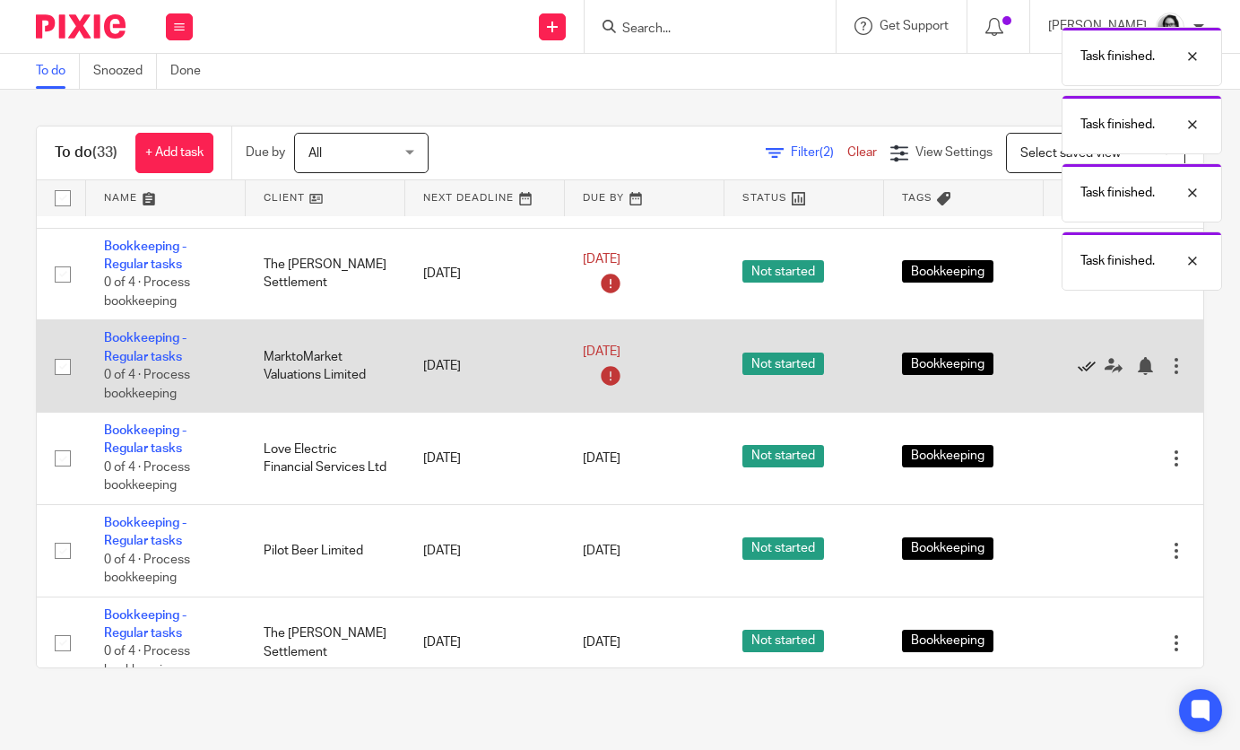
click at [1086, 375] on icon at bounding box center [1087, 366] width 18 height 18
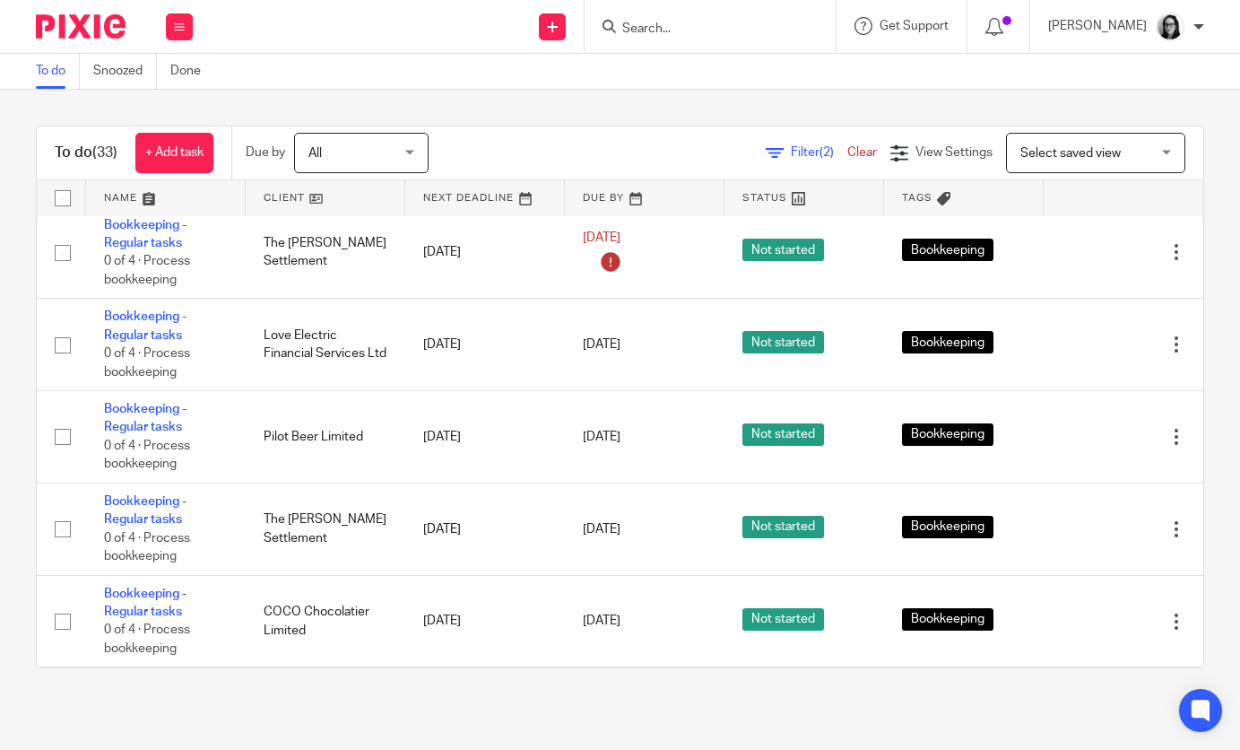
scroll to position [512, 0]
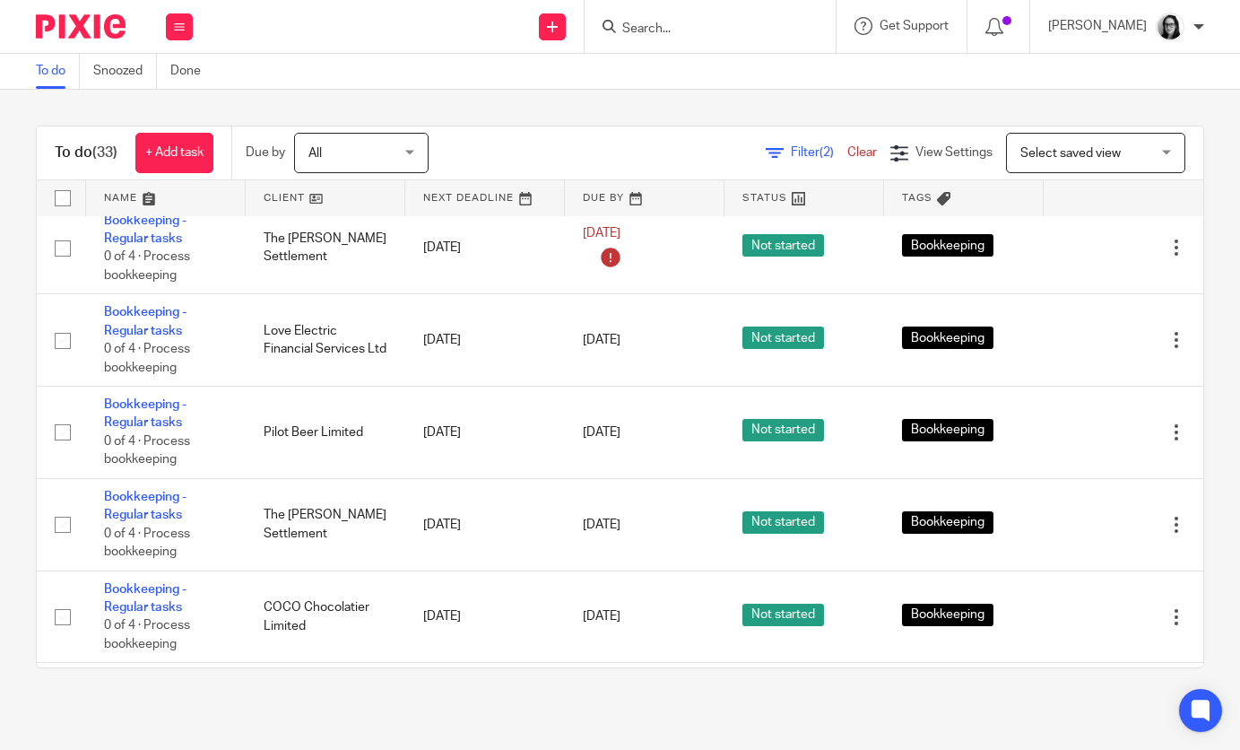
click at [807, 154] on span "Filter (2)" at bounding box center [819, 152] width 56 height 13
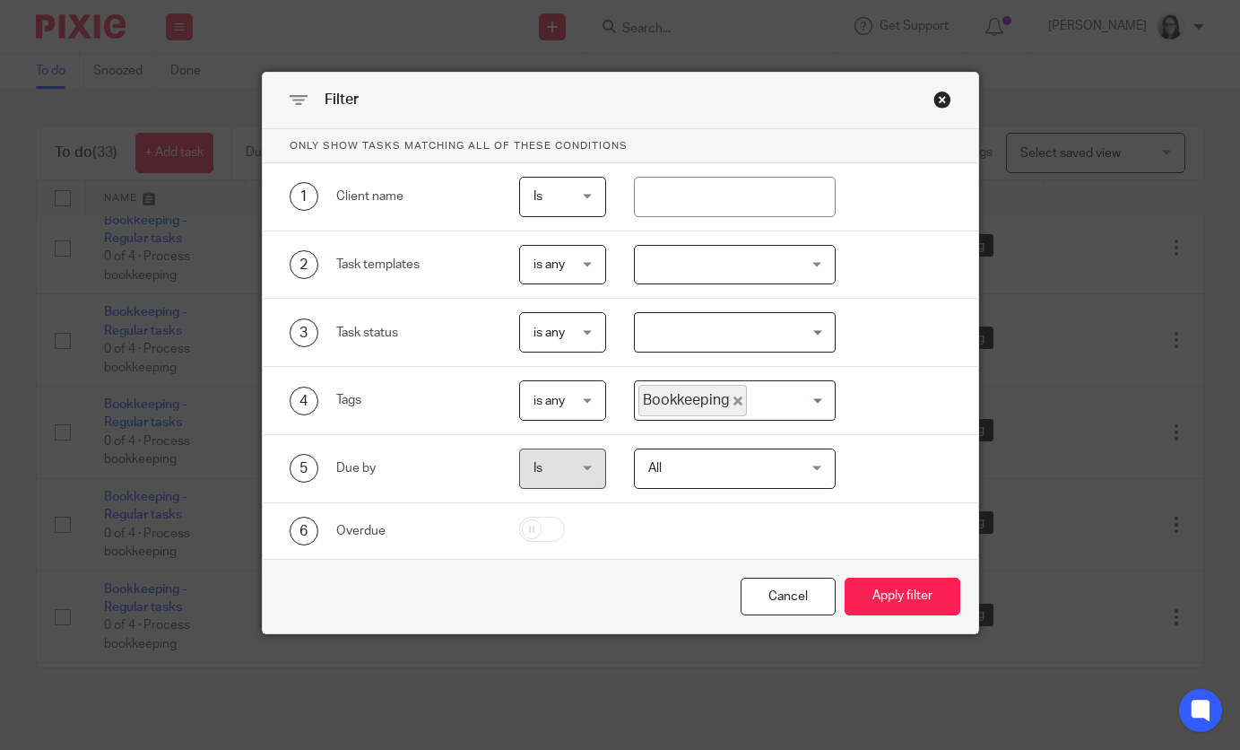
click at [732, 407] on span "Bookkeeping" at bounding box center [692, 400] width 108 height 31
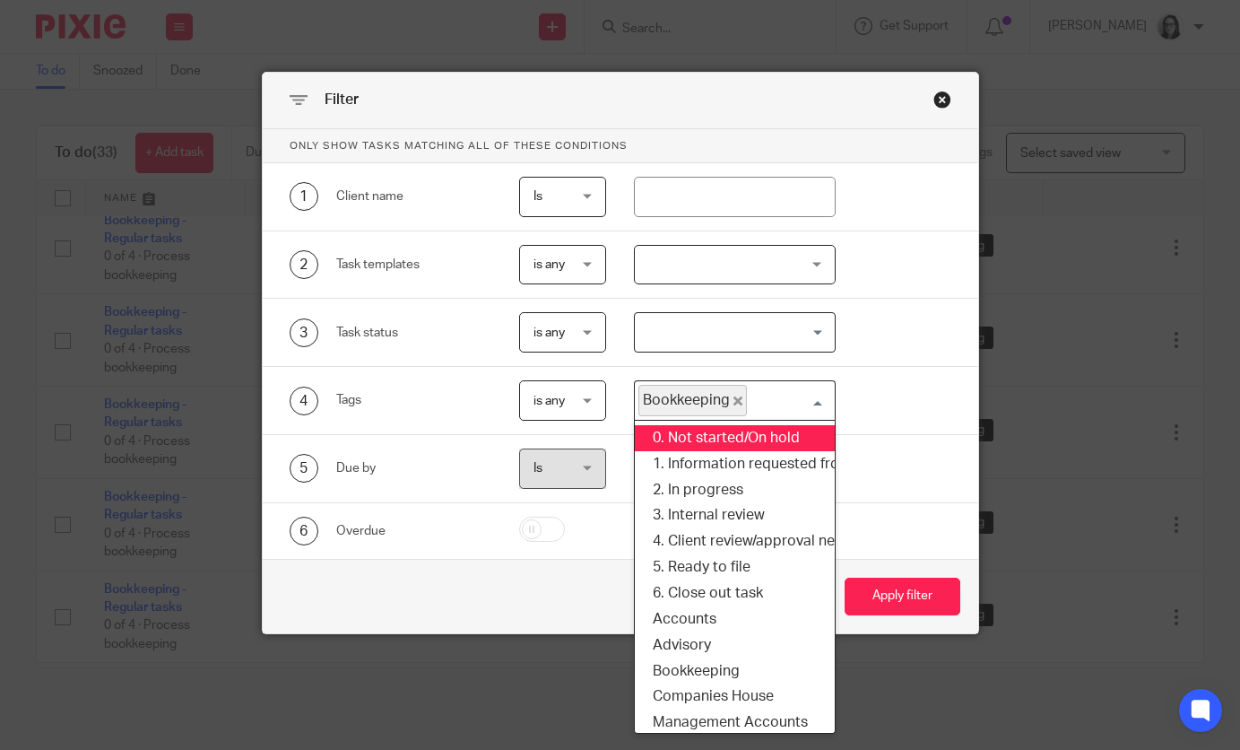
click at [738, 394] on span "Bookkeeping" at bounding box center [692, 400] width 108 height 31
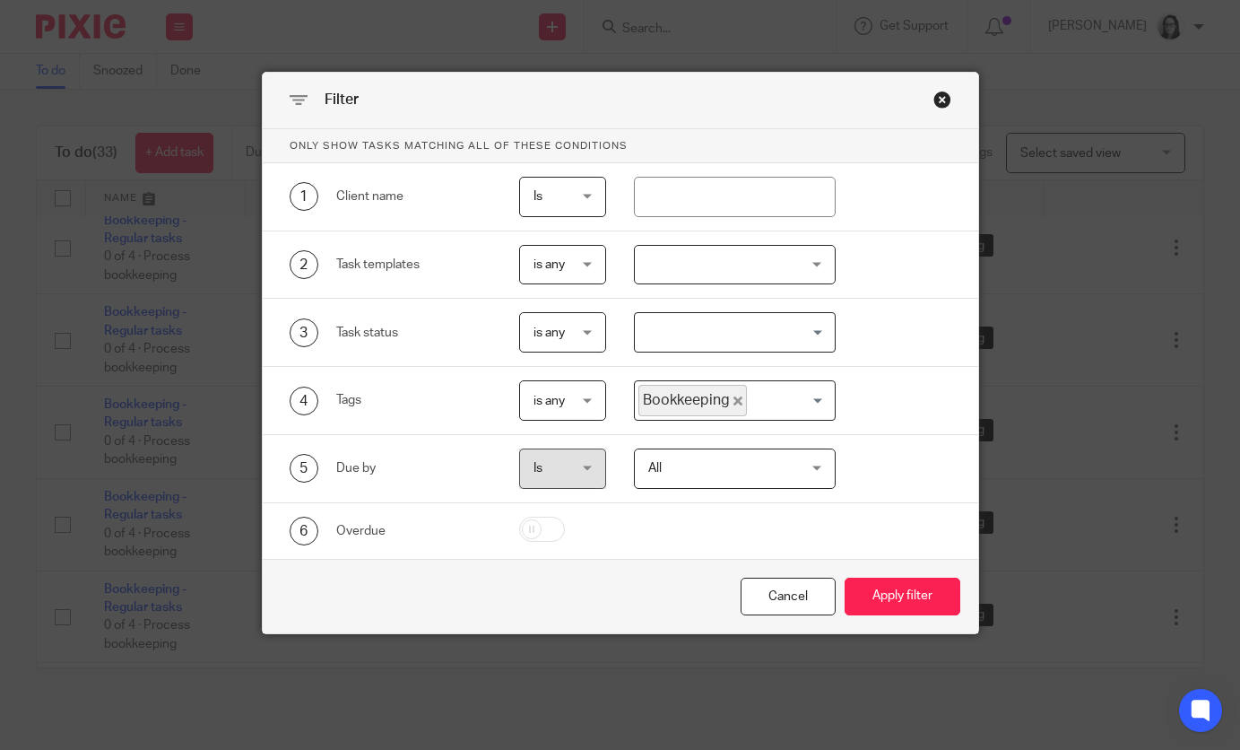
click at [734, 406] on span "Bookkeeping" at bounding box center [692, 400] width 108 height 31
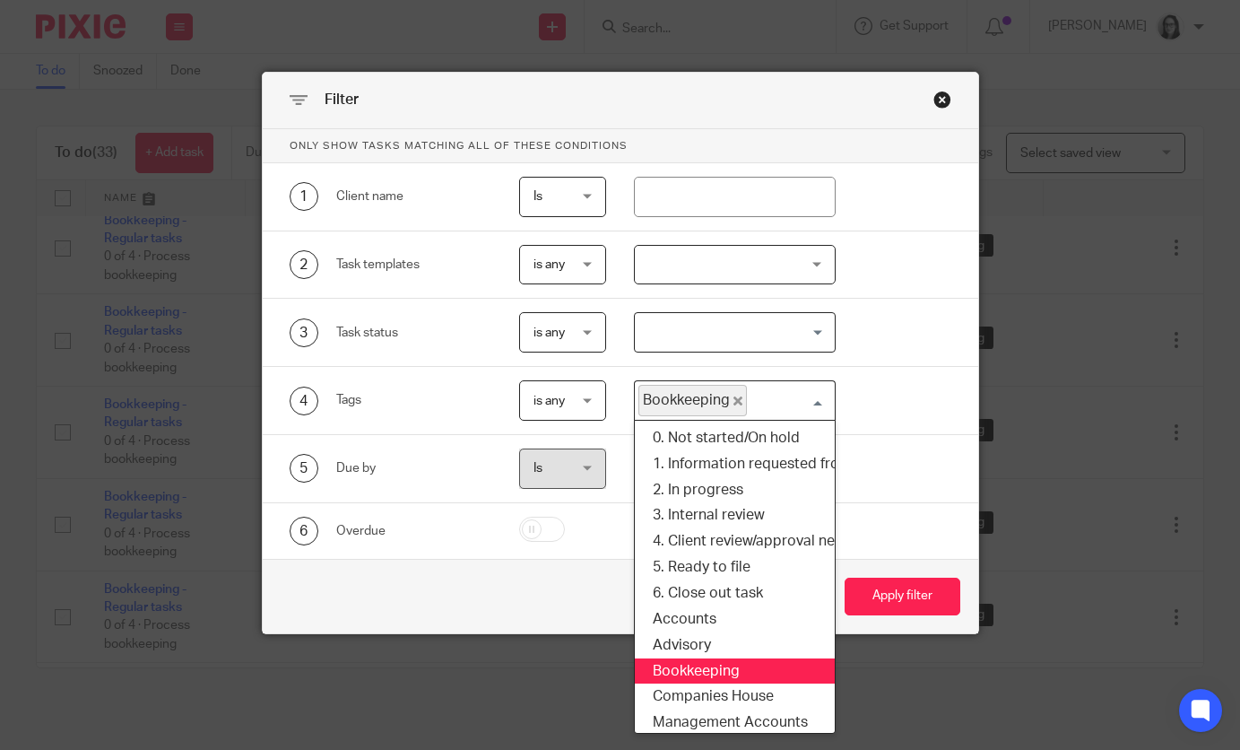
click at [738, 400] on icon "Deselect Bookkeeping" at bounding box center [737, 400] width 9 height 9
click at [738, 400] on input "Search for option" at bounding box center [731, 400] width 188 height 31
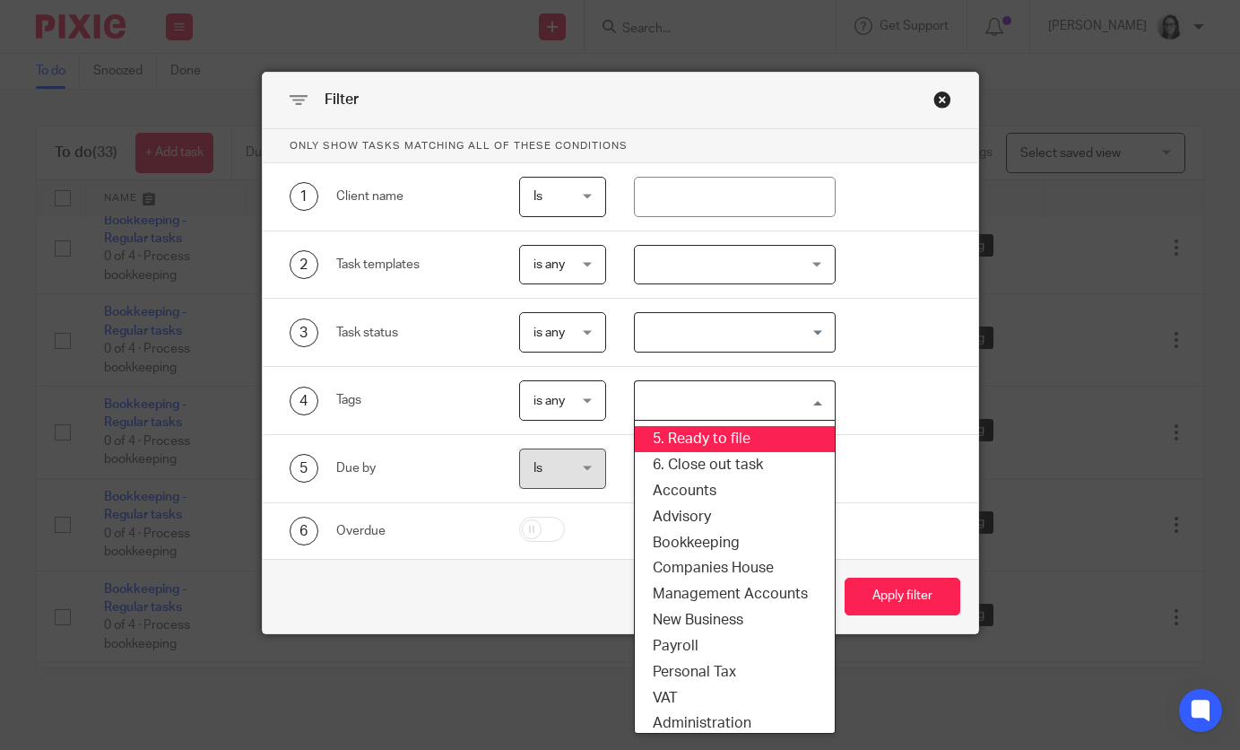
scroll to position [162, 0]
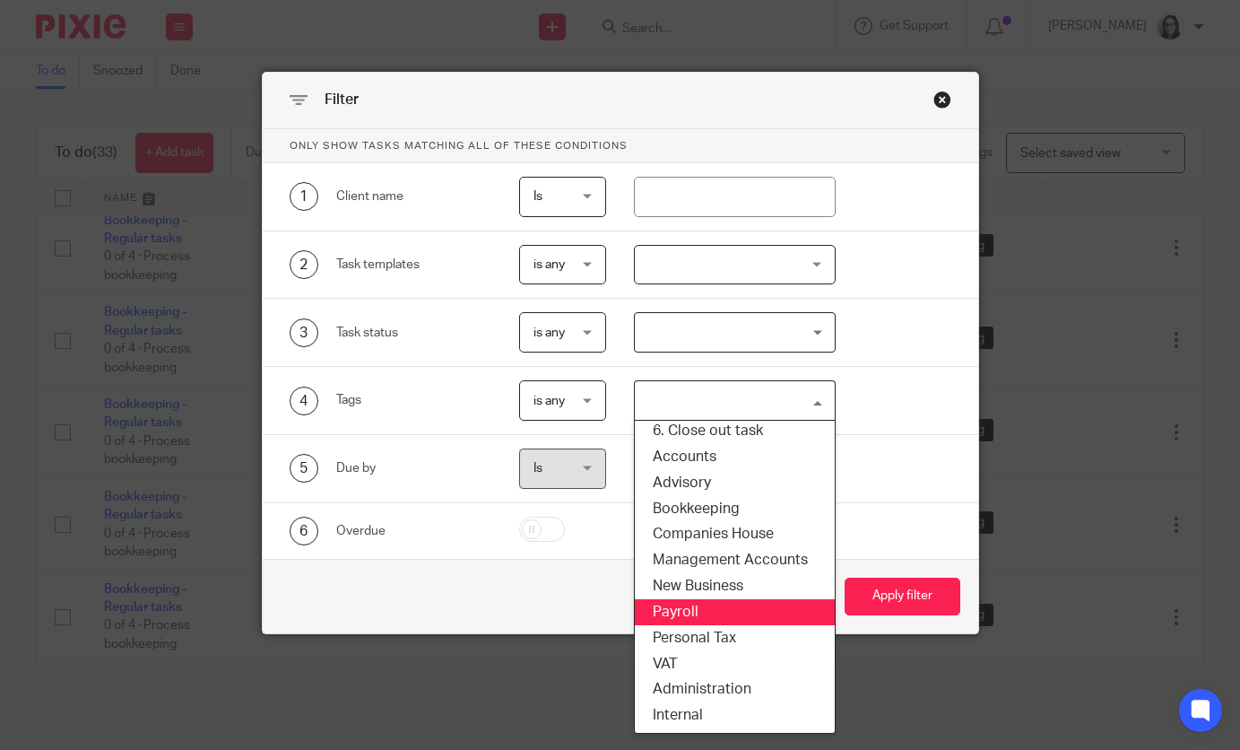
drag, startPoint x: 698, startPoint y: 599, endPoint x: 698, endPoint y: 612, distance: 13.4
click at [698, 612] on ul "0. Not started/On hold 1. Information requested from client 2. In progress 3. I…" at bounding box center [735, 577] width 202 height 314
click at [698, 612] on li "Payroll" at bounding box center [735, 612] width 200 height 26
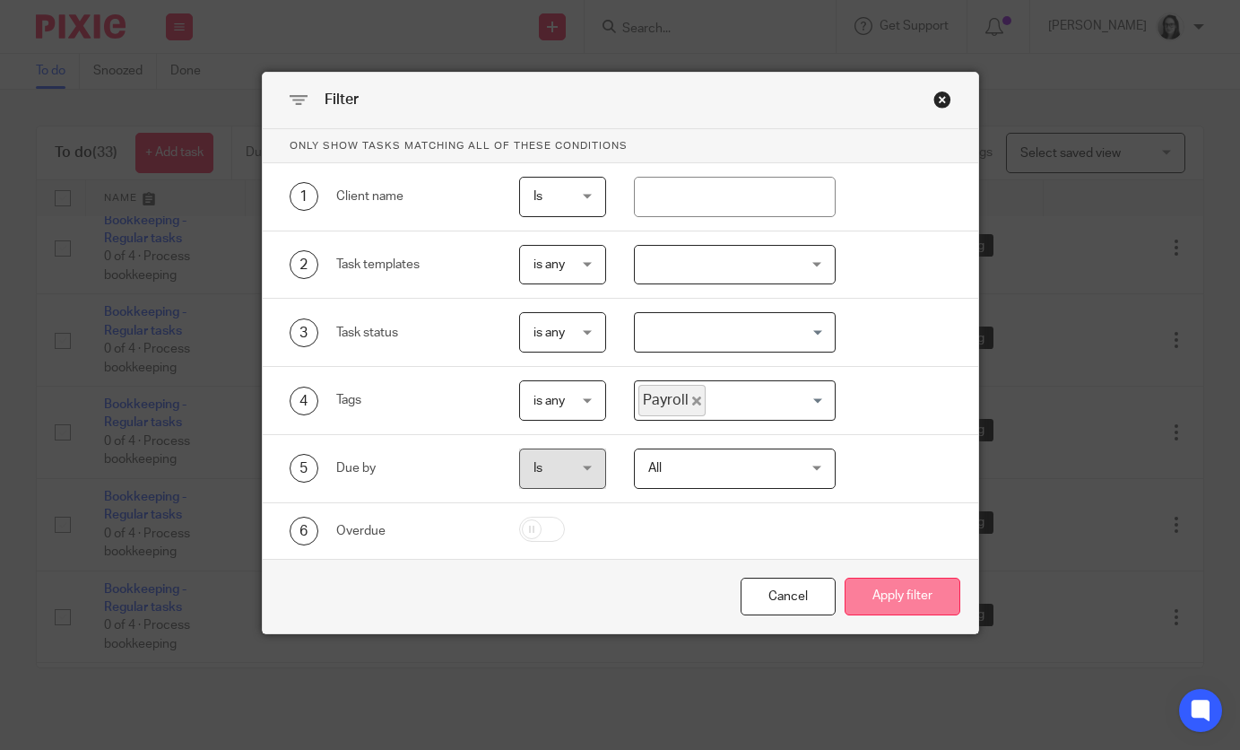
click at [907, 615] on button "Apply filter" at bounding box center [903, 596] width 116 height 39
click at [910, 605] on button "Apply filter" at bounding box center [903, 596] width 116 height 39
click at [903, 591] on button "Apply filter" at bounding box center [903, 596] width 116 height 39
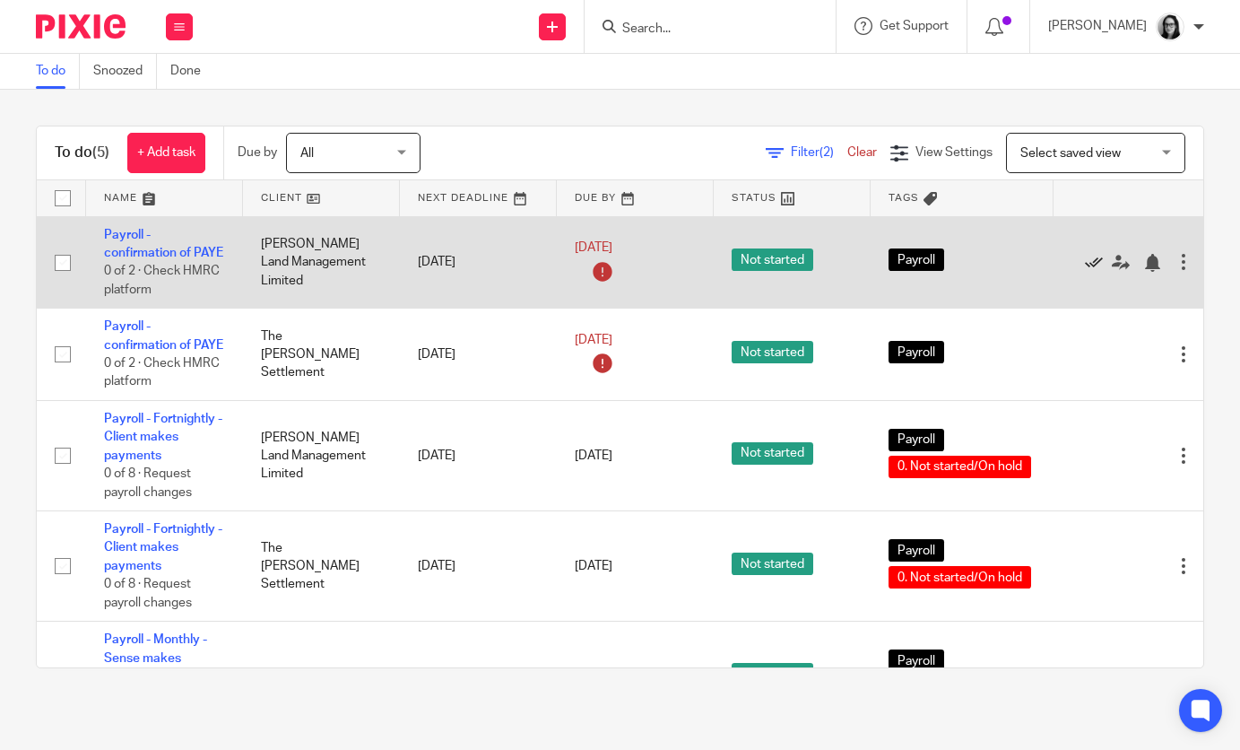
click at [1101, 260] on icon at bounding box center [1094, 263] width 18 height 18
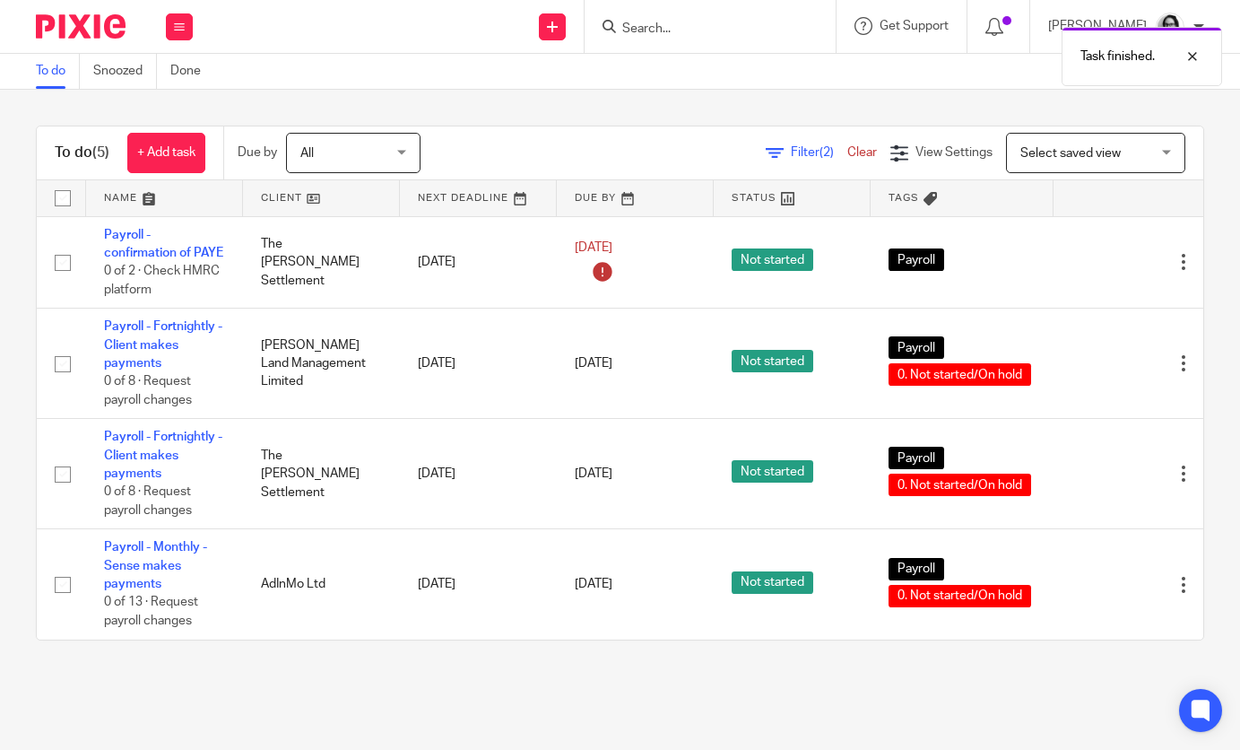
click at [1101, 260] on icon at bounding box center [1094, 263] width 18 height 18
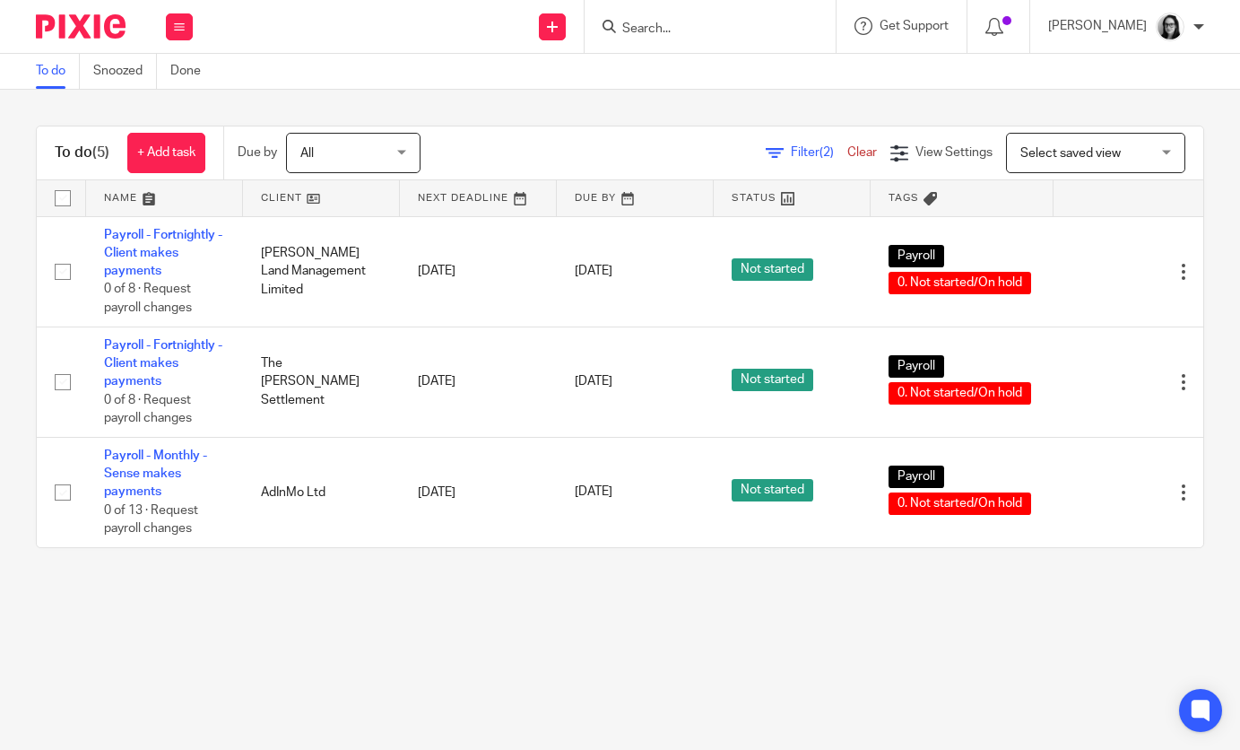
click at [795, 153] on span "Filter (2)" at bounding box center [819, 152] width 56 height 13
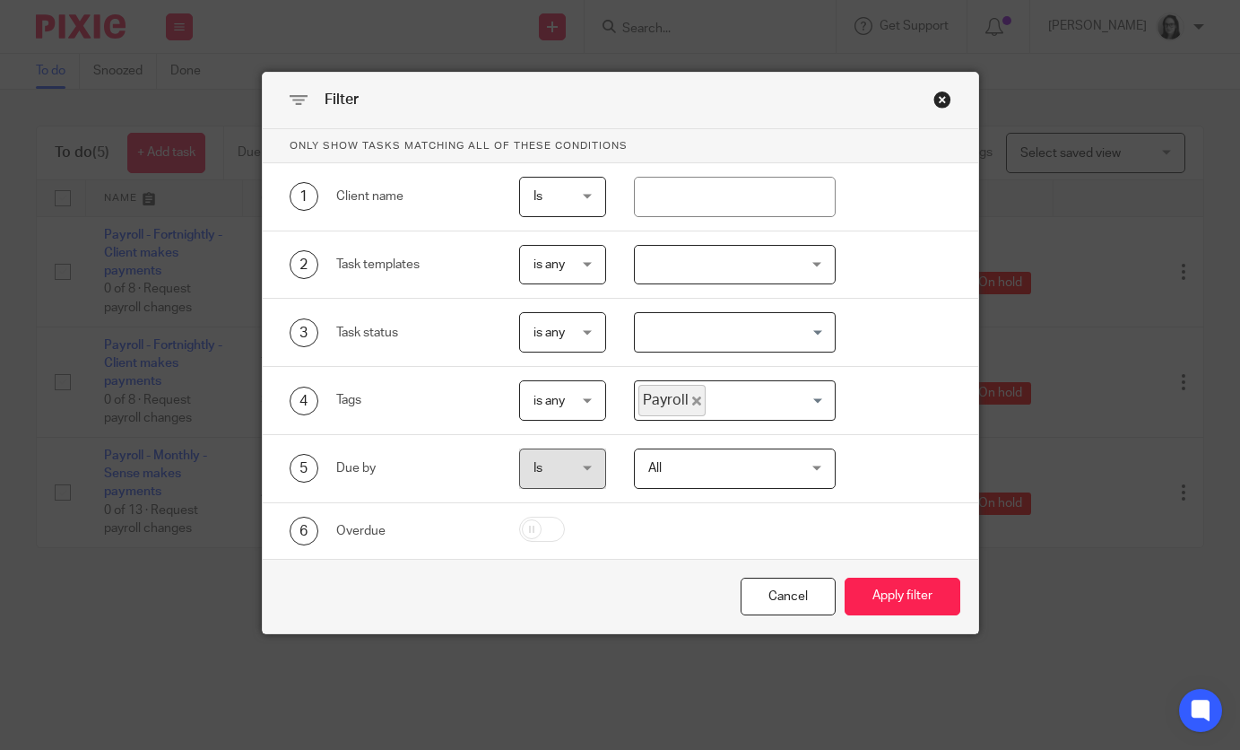
click at [692, 404] on icon "Deselect Payroll" at bounding box center [696, 400] width 9 height 9
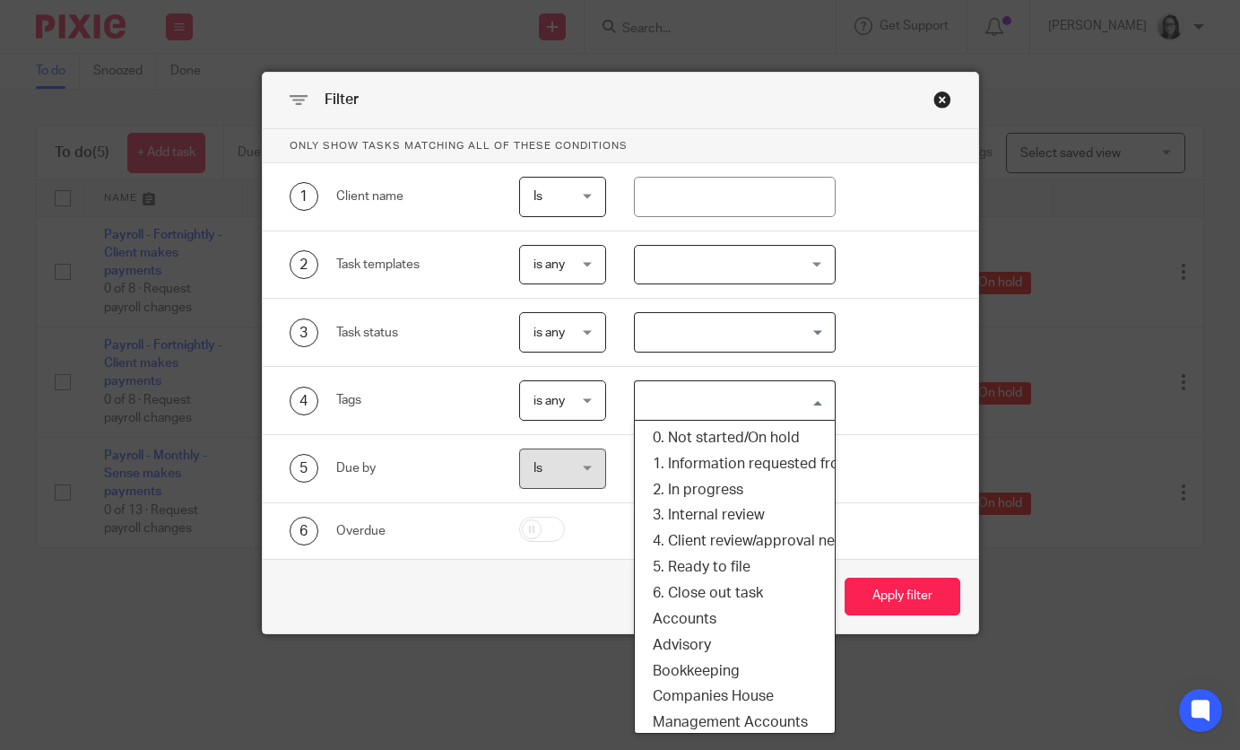
click at [705, 403] on input "Search for option" at bounding box center [731, 400] width 188 height 31
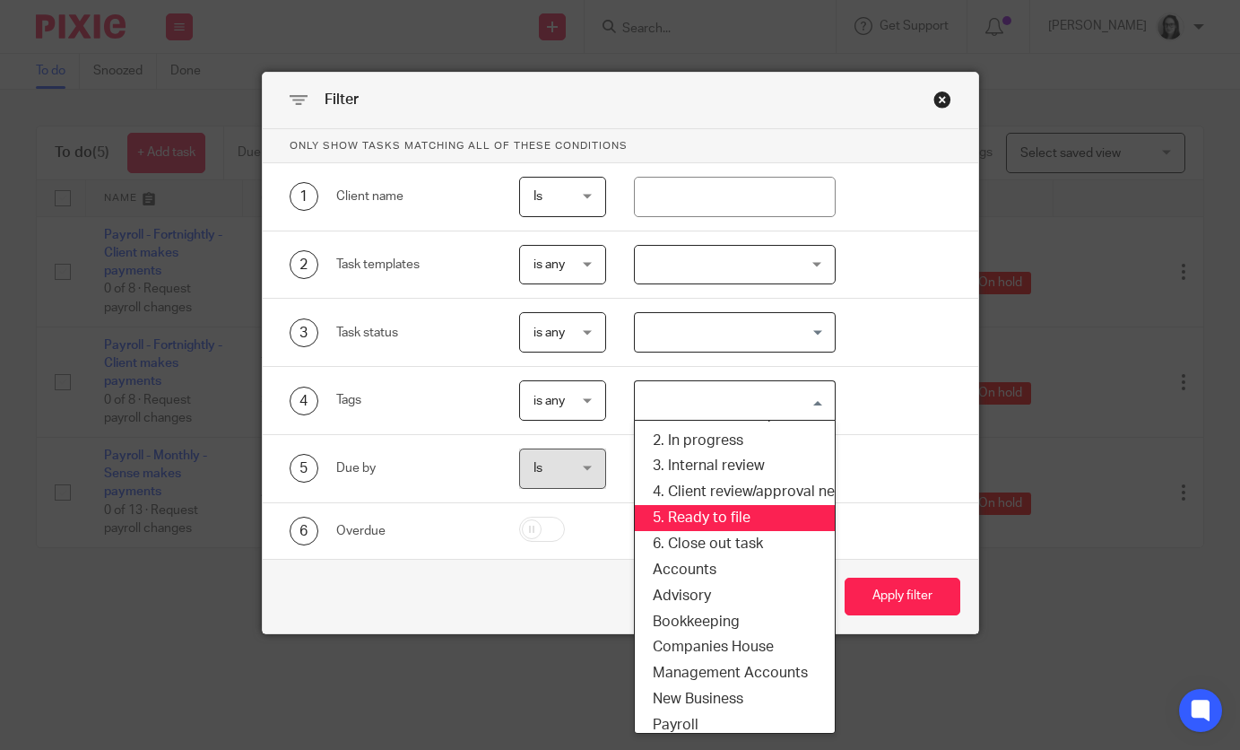
scroll to position [60, 0]
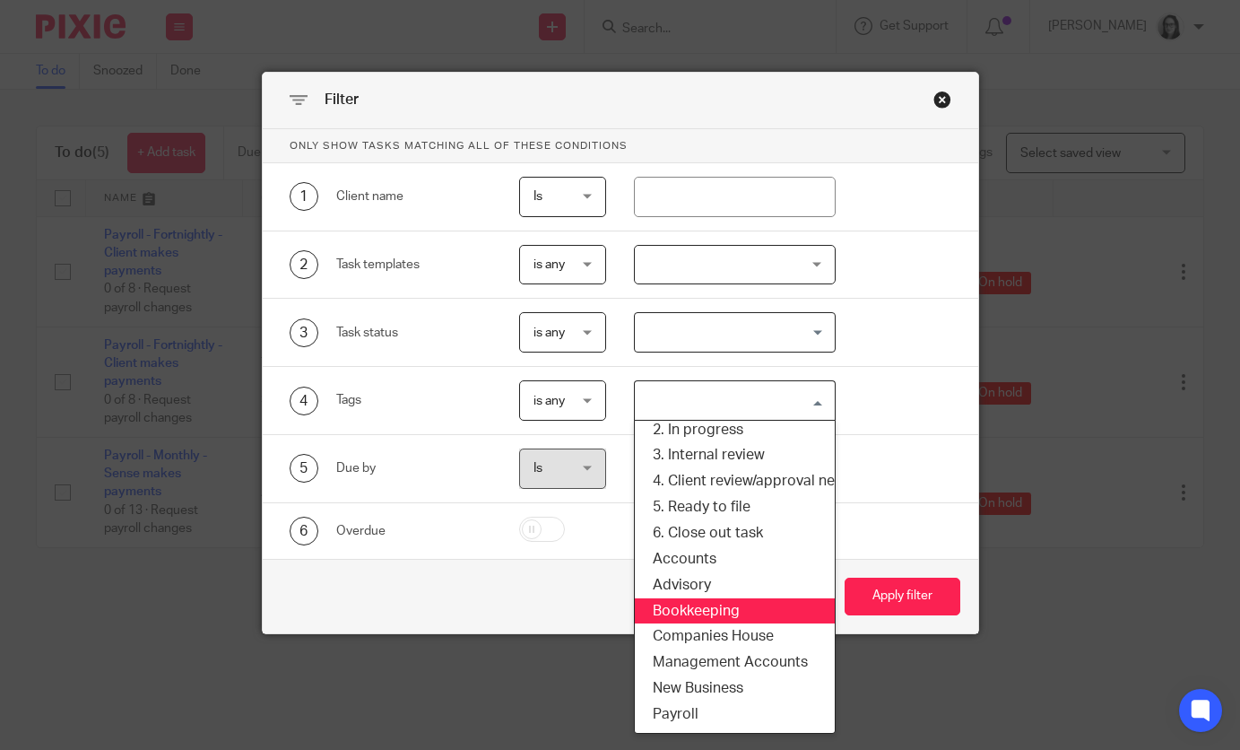
click at [702, 607] on li "Bookkeeping" at bounding box center [735, 611] width 200 height 26
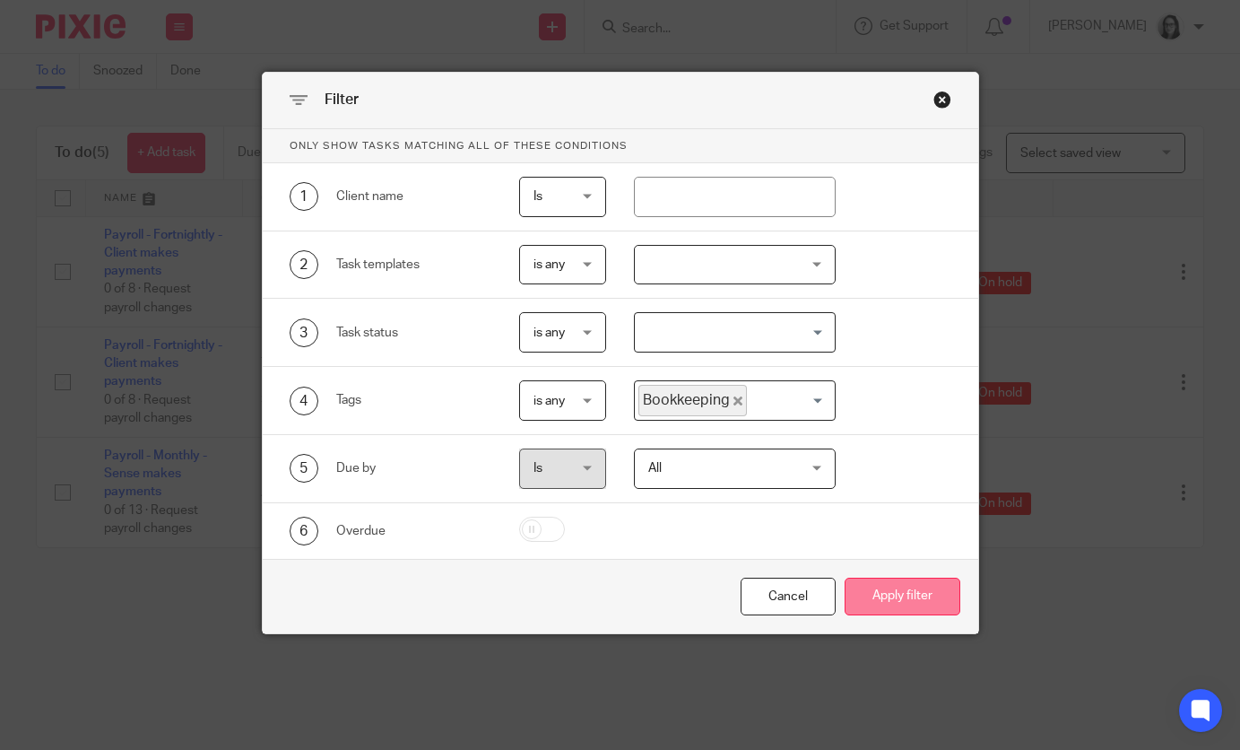
click at [877, 603] on button "Apply filter" at bounding box center [903, 596] width 116 height 39
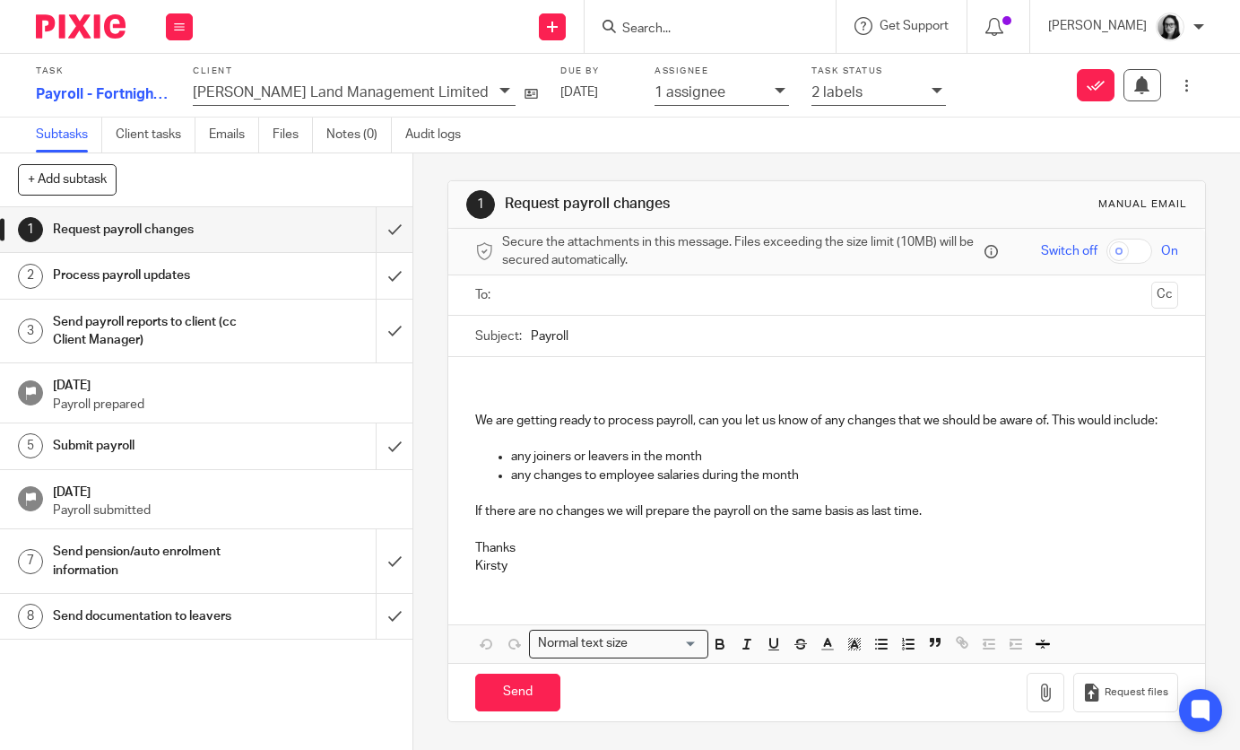
click at [932, 87] on icon at bounding box center [937, 90] width 11 height 11
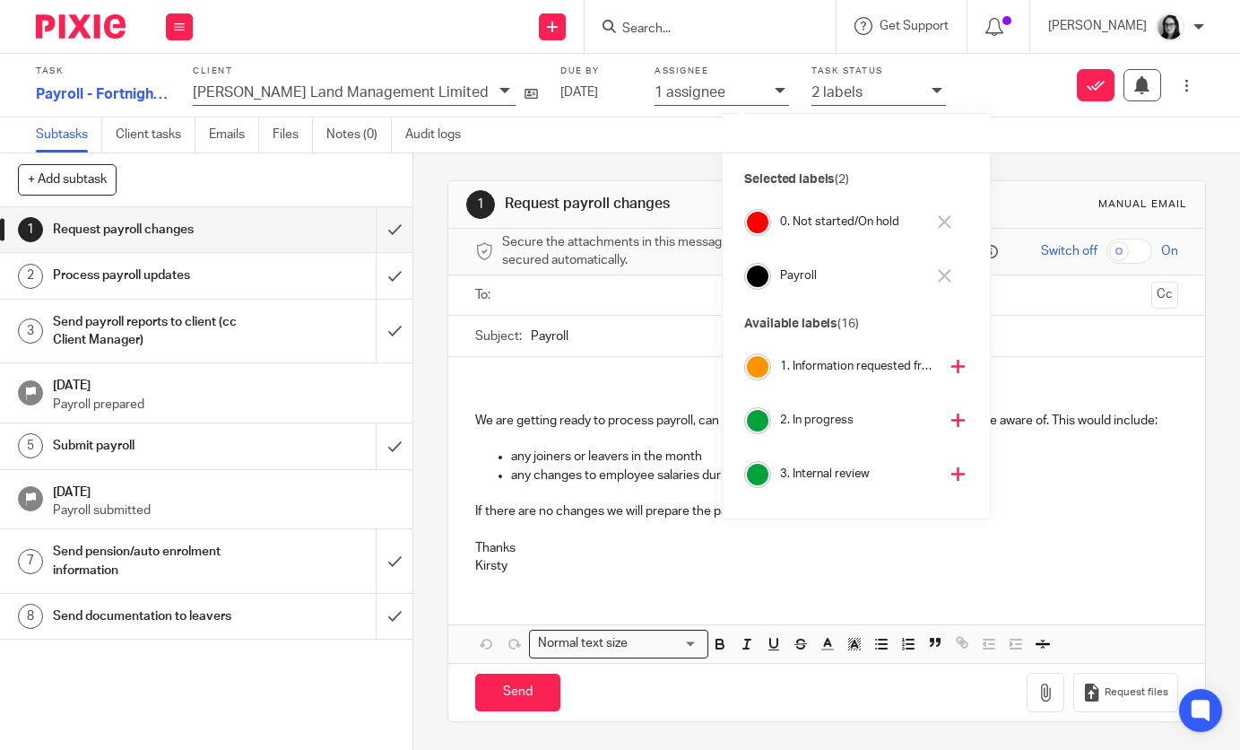
click at [942, 225] on icon at bounding box center [944, 221] width 13 height 13
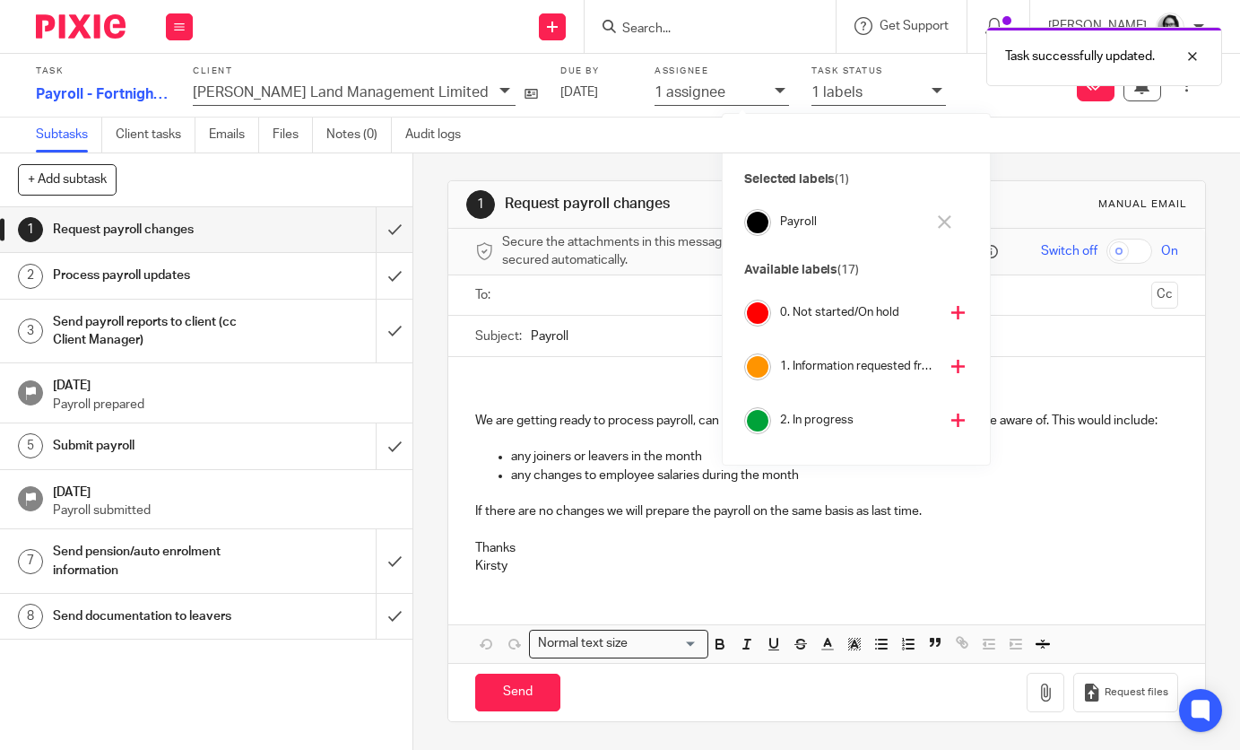
click at [951, 414] on icon at bounding box center [957, 419] width 13 height 13
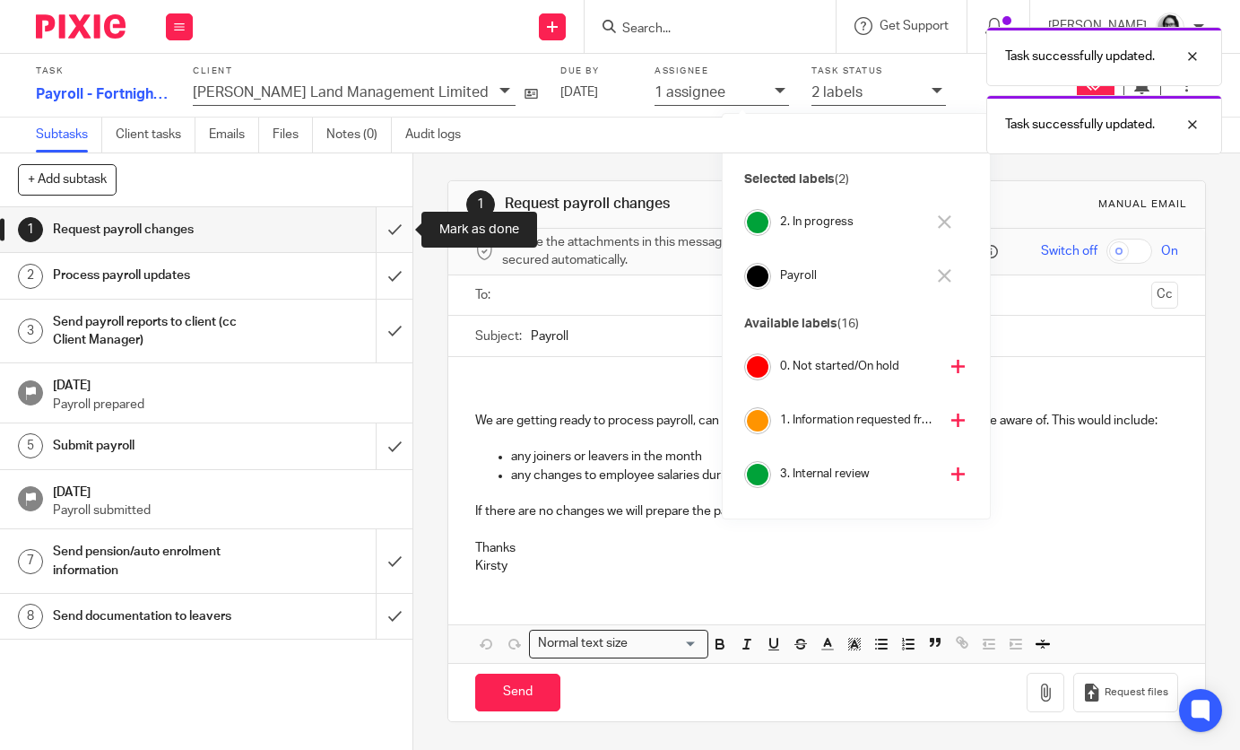
click at [381, 228] on input "submit" at bounding box center [206, 229] width 412 height 45
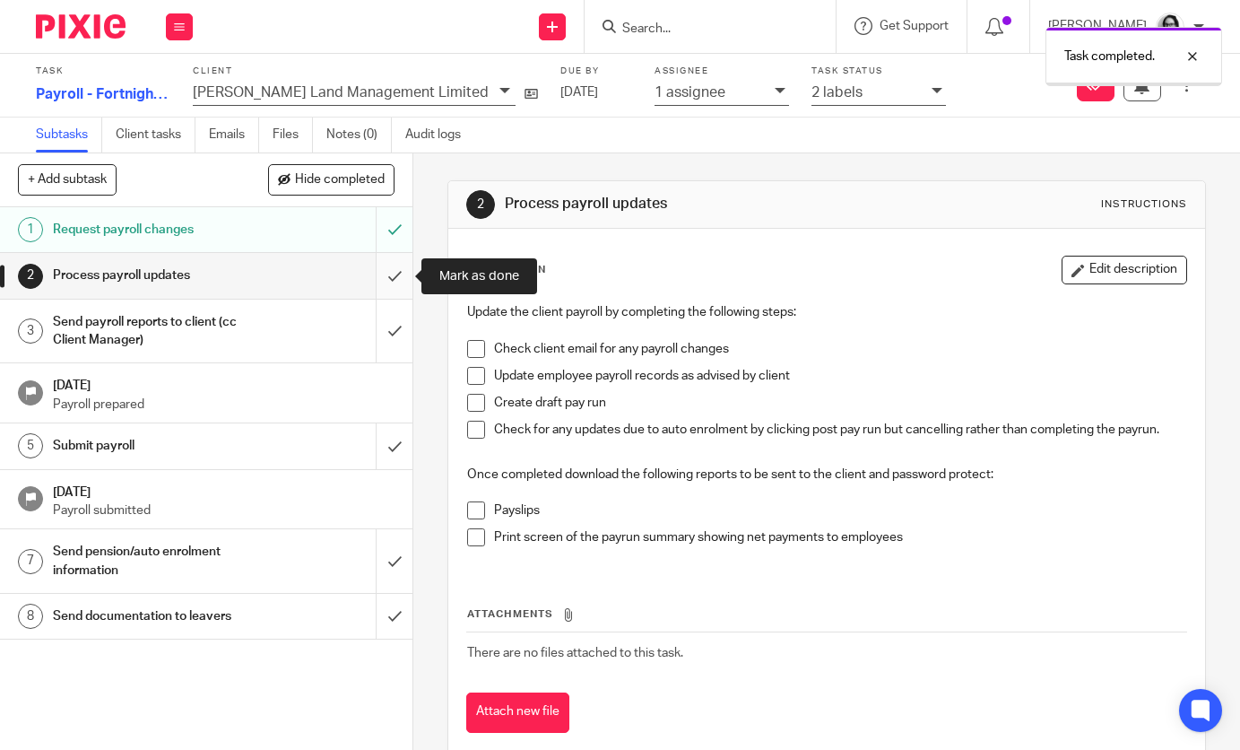
click at [386, 267] on input "submit" at bounding box center [206, 275] width 412 height 45
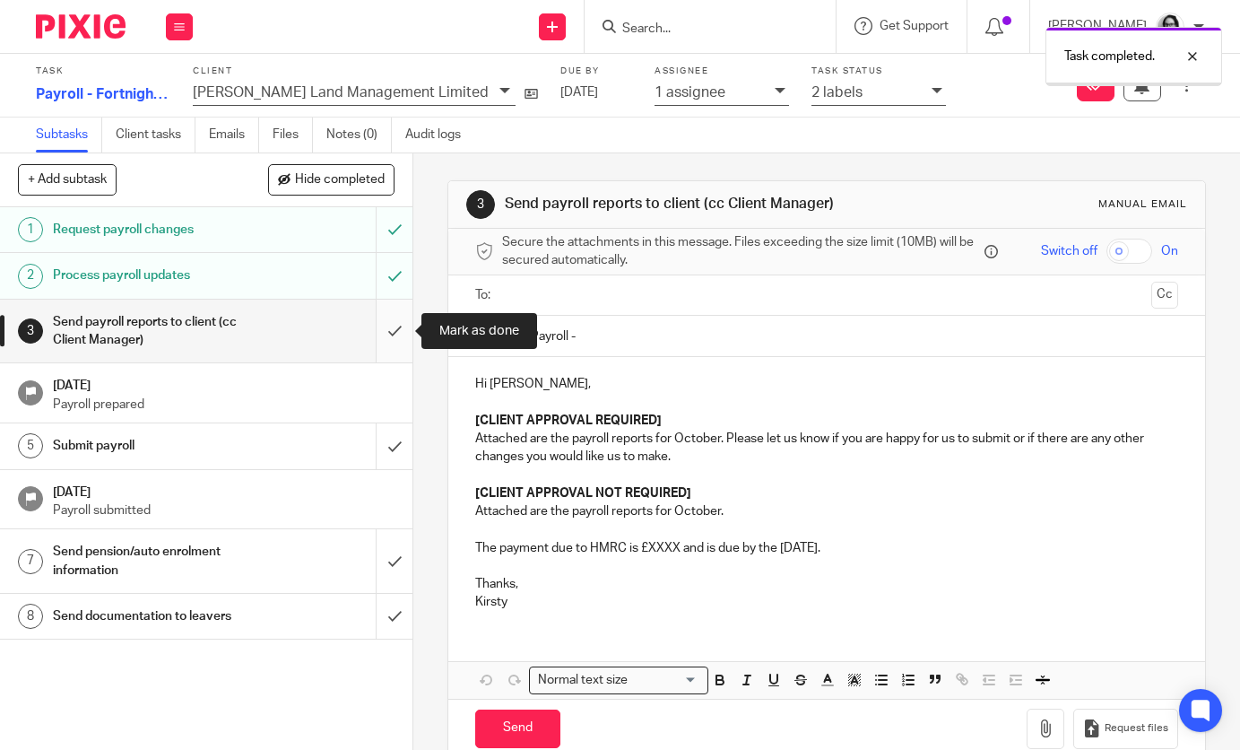
click at [403, 338] on input "submit" at bounding box center [206, 331] width 412 height 64
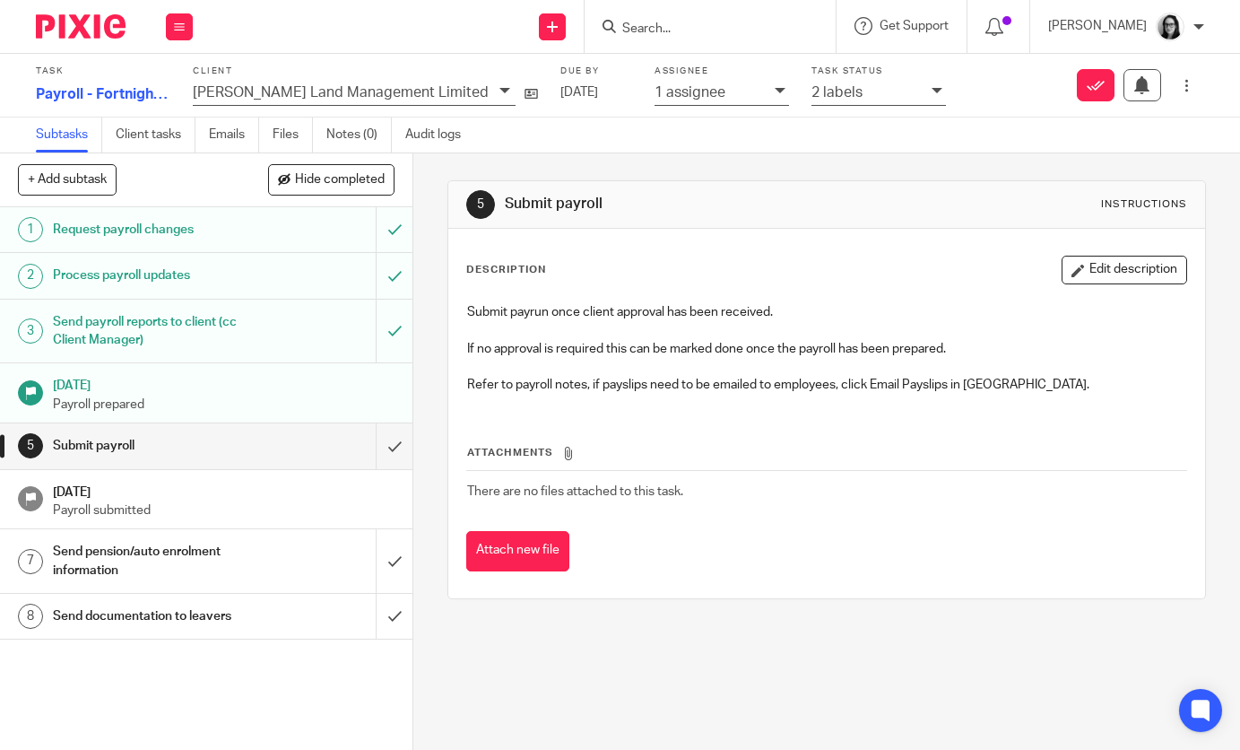
click at [100, 24] on img at bounding box center [81, 26] width 90 height 24
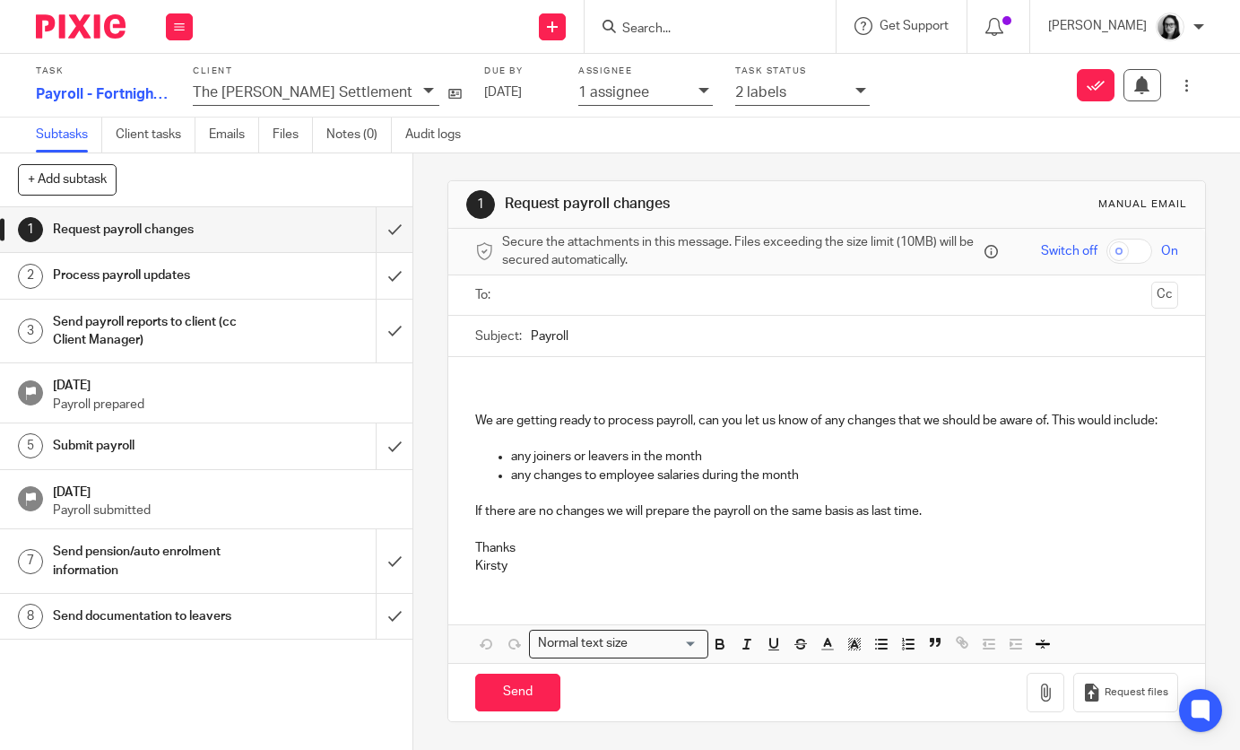
click at [855, 86] on icon at bounding box center [860, 90] width 11 height 11
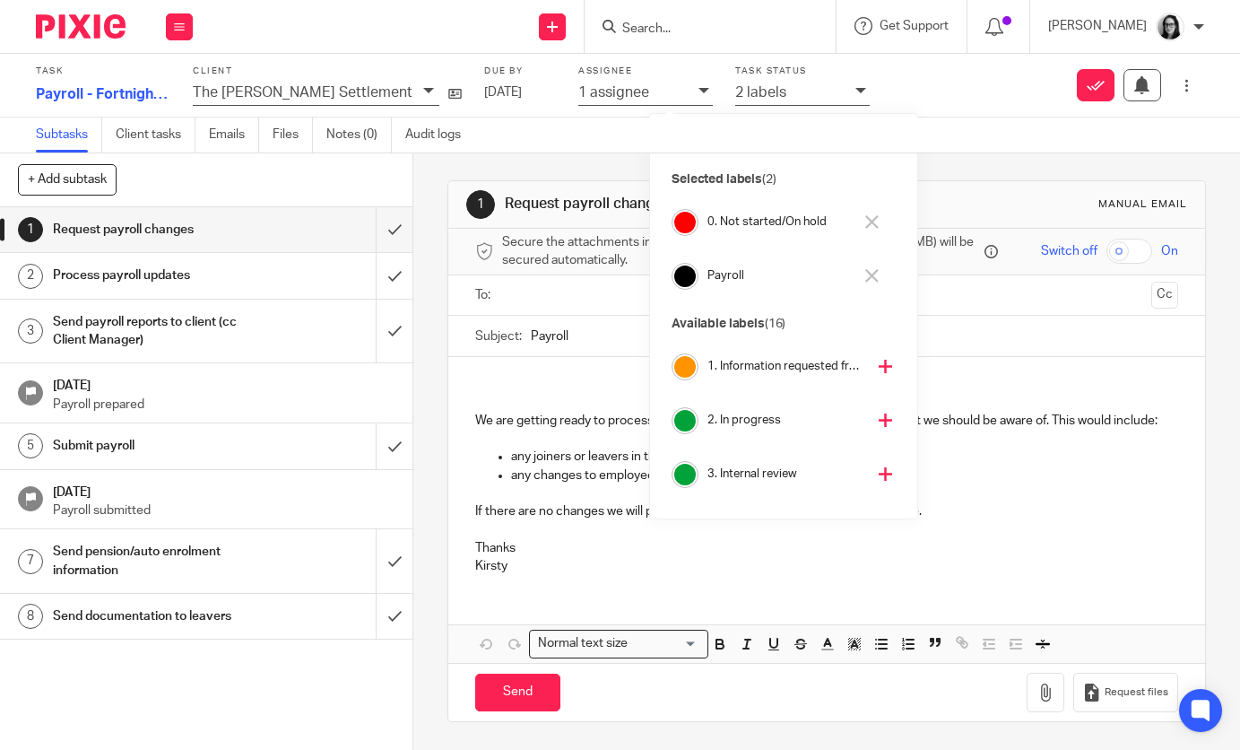
click at [875, 216] on icon at bounding box center [871, 221] width 13 height 13
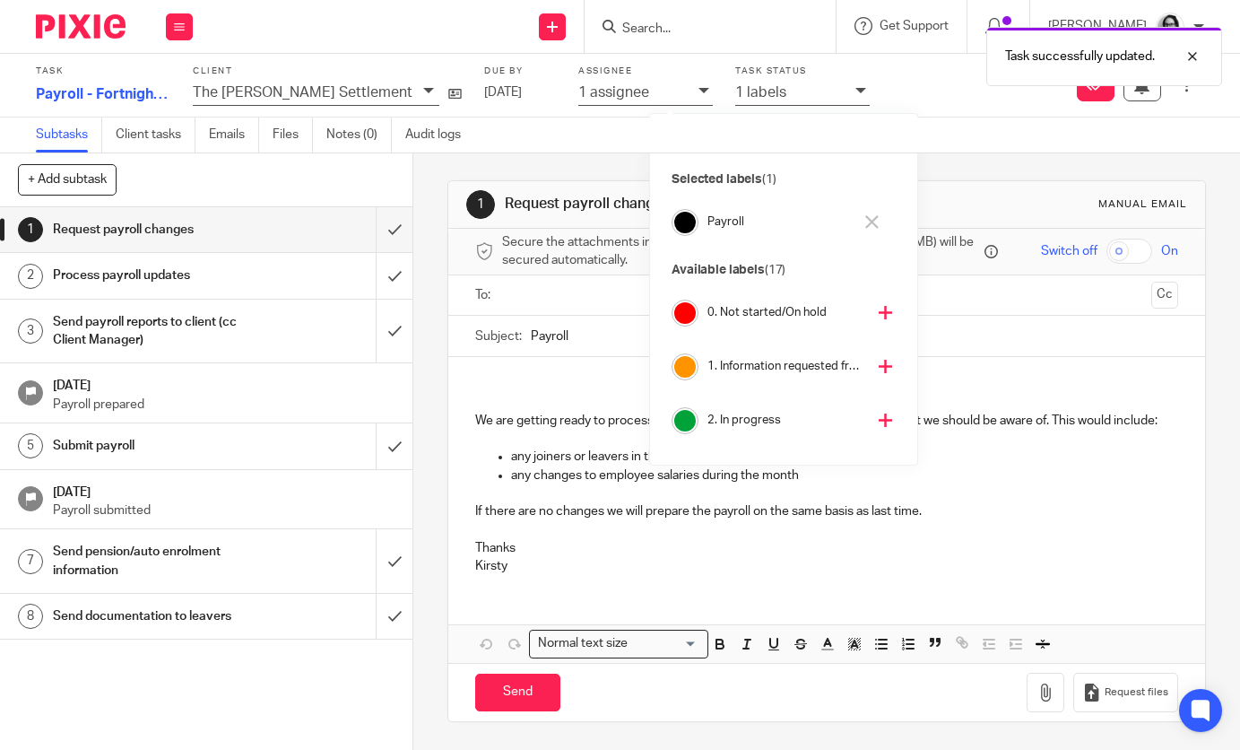
click at [879, 416] on icon at bounding box center [885, 419] width 13 height 13
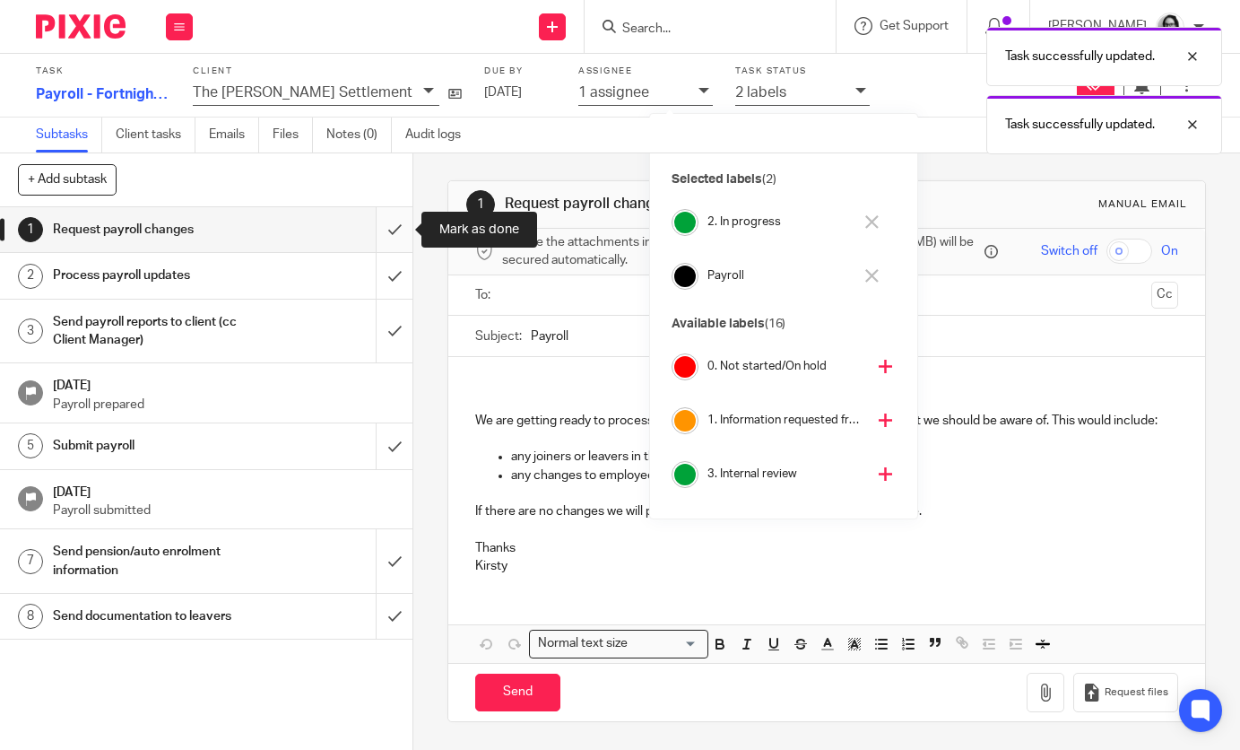
click at [389, 236] on input "submit" at bounding box center [206, 229] width 412 height 45
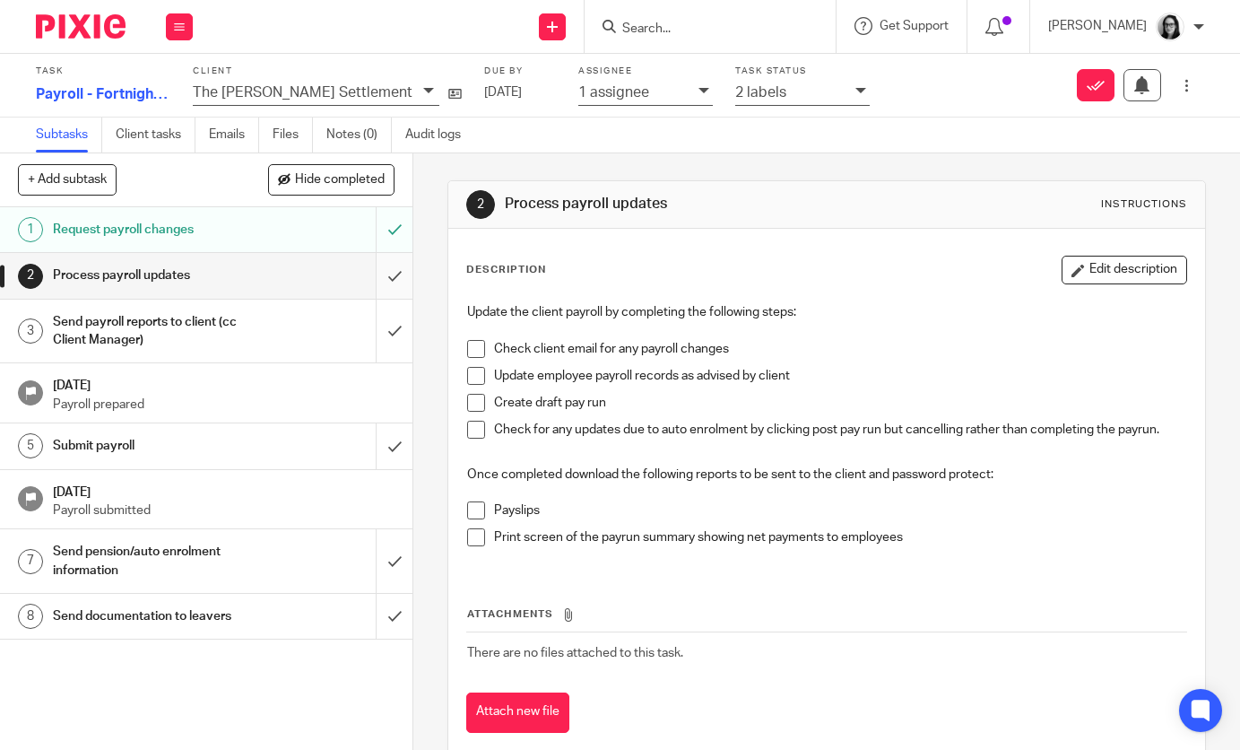
click at [392, 269] on input "submit" at bounding box center [206, 275] width 412 height 45
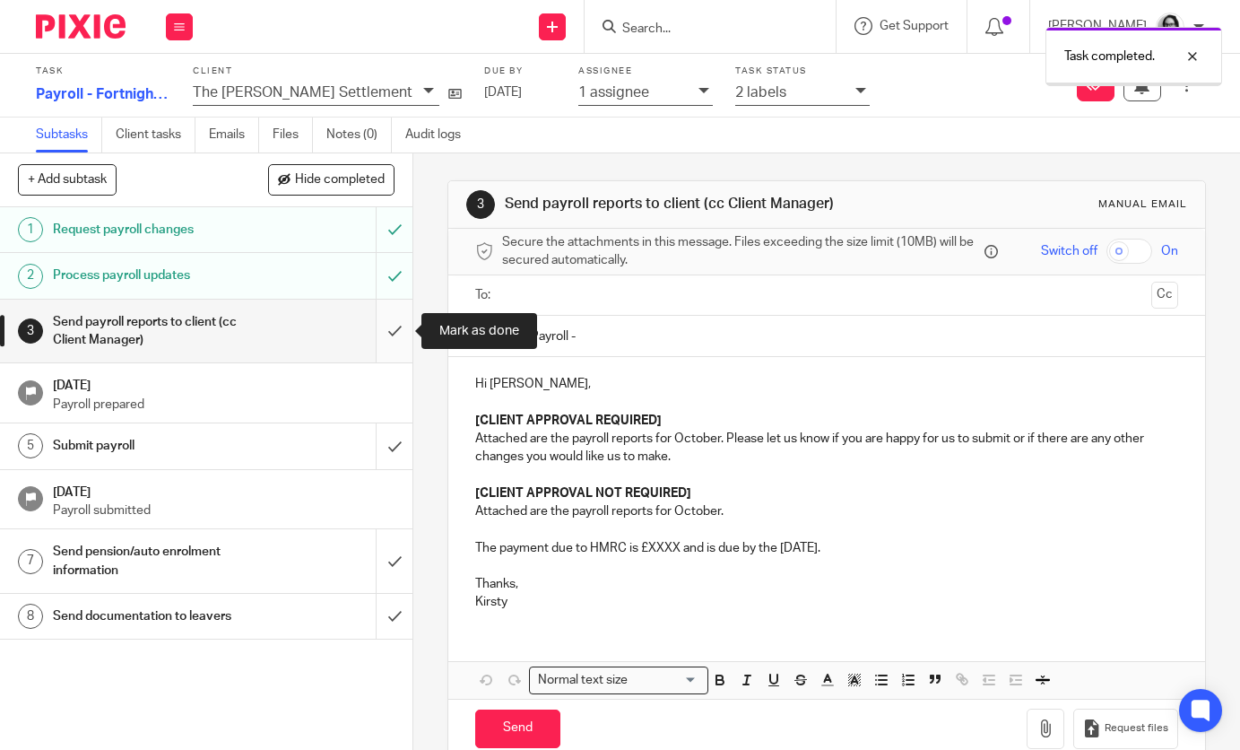
click at [393, 316] on input "submit" at bounding box center [206, 331] width 412 height 64
